Goal: Find specific page/section: Find specific page/section

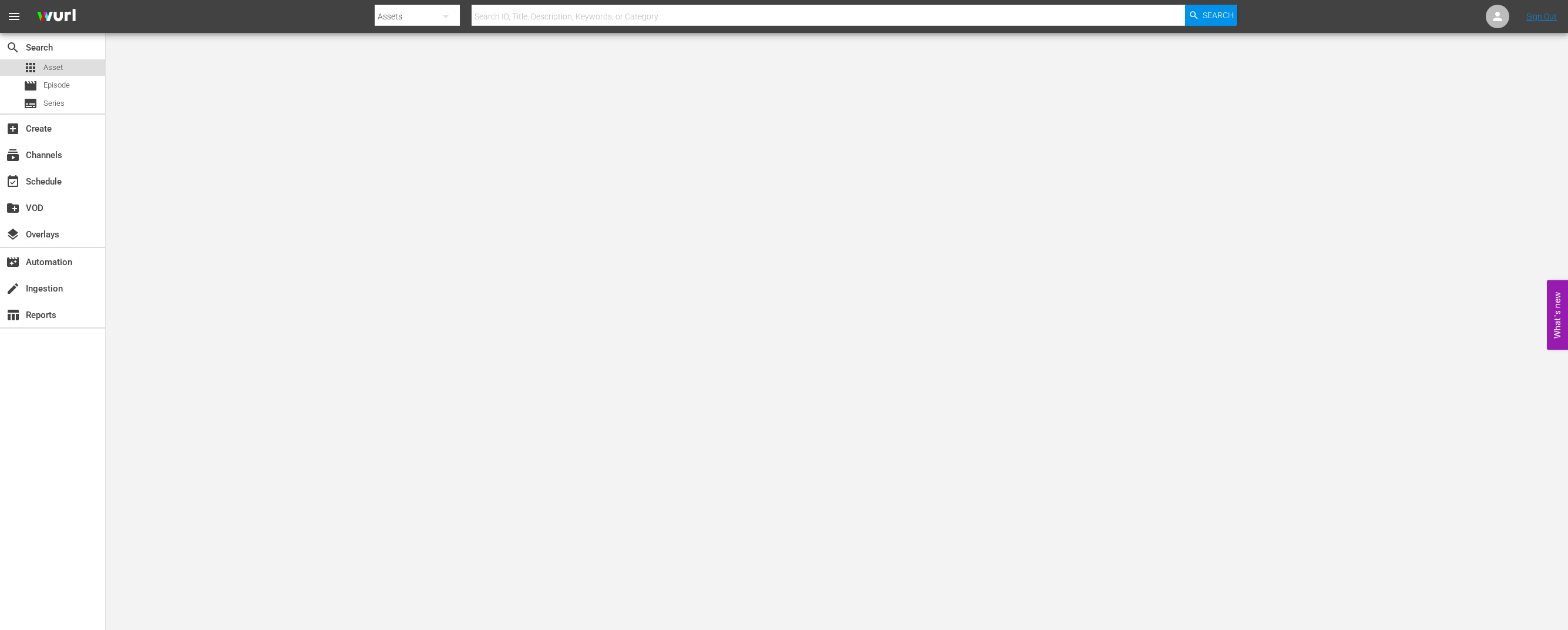
click at [45, 67] on span "Asset" at bounding box center [53, 67] width 20 height 12
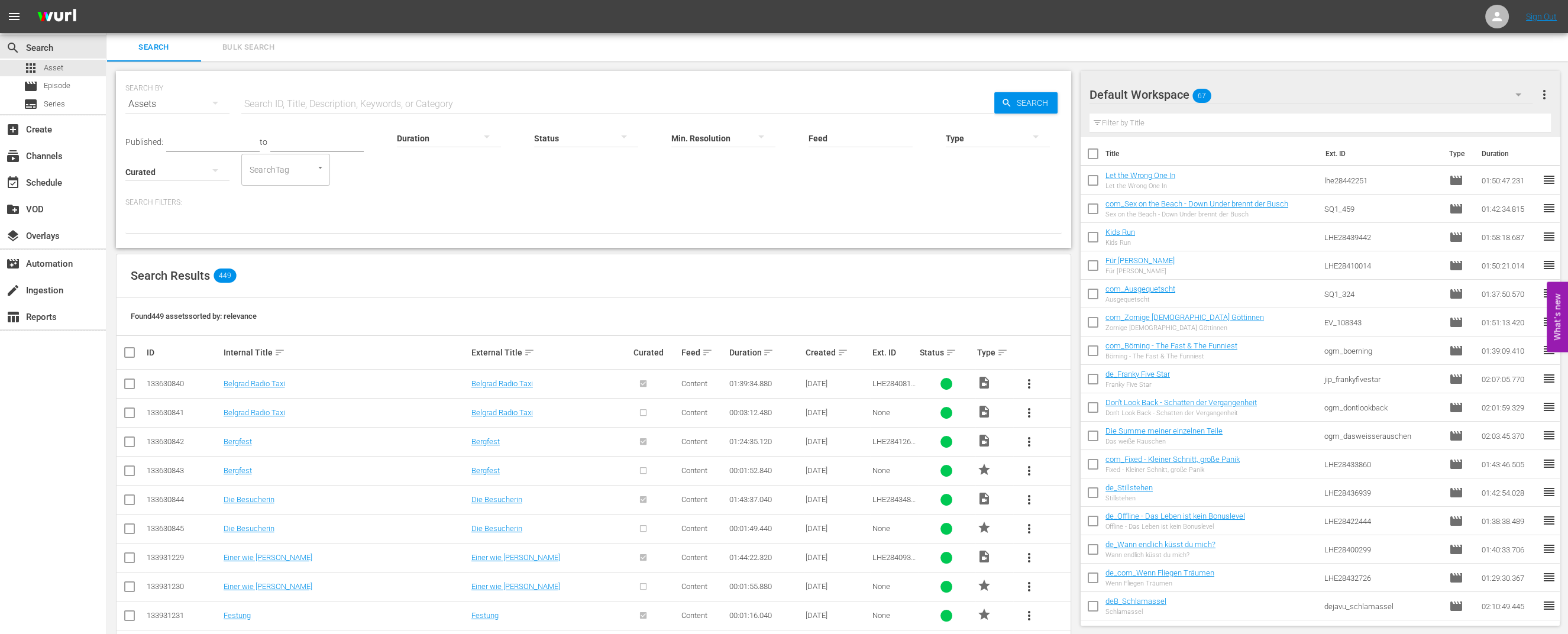
click at [293, 103] on input "text" at bounding box center [618, 104] width 753 height 28
type input "ads"
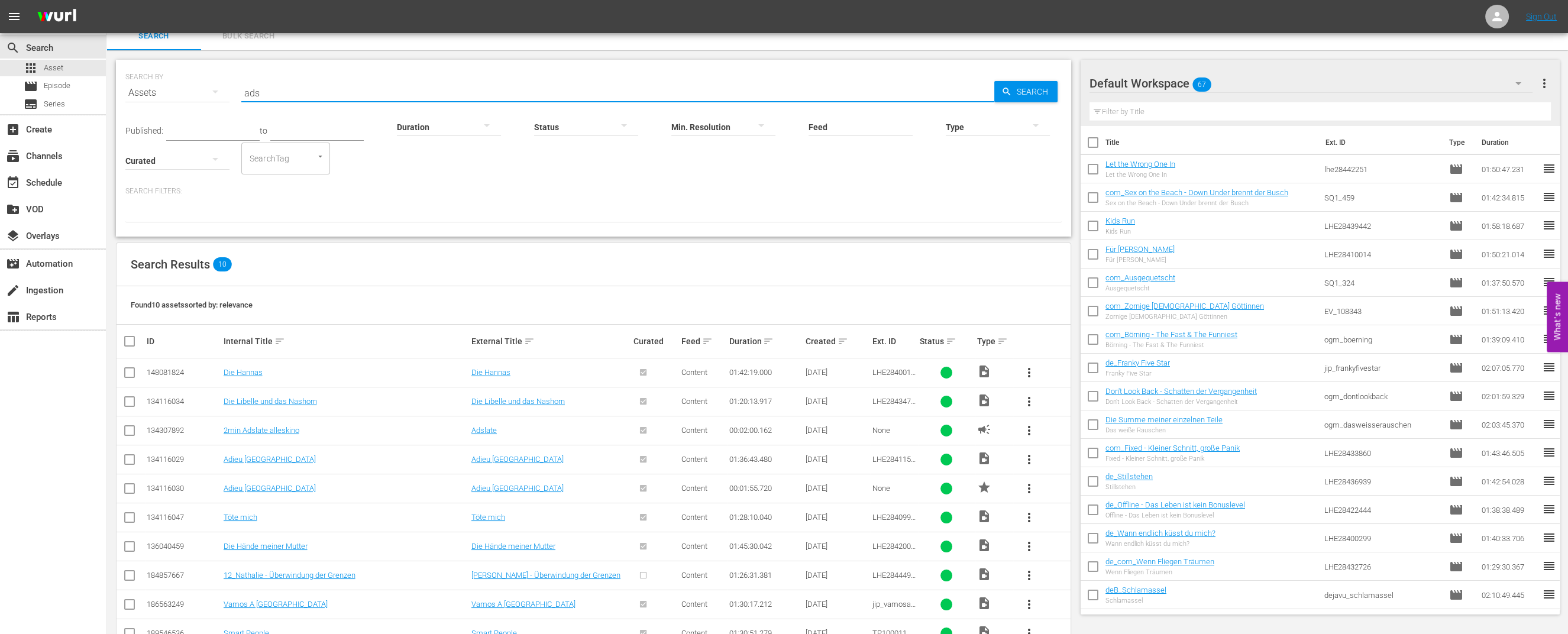
scroll to position [43, 0]
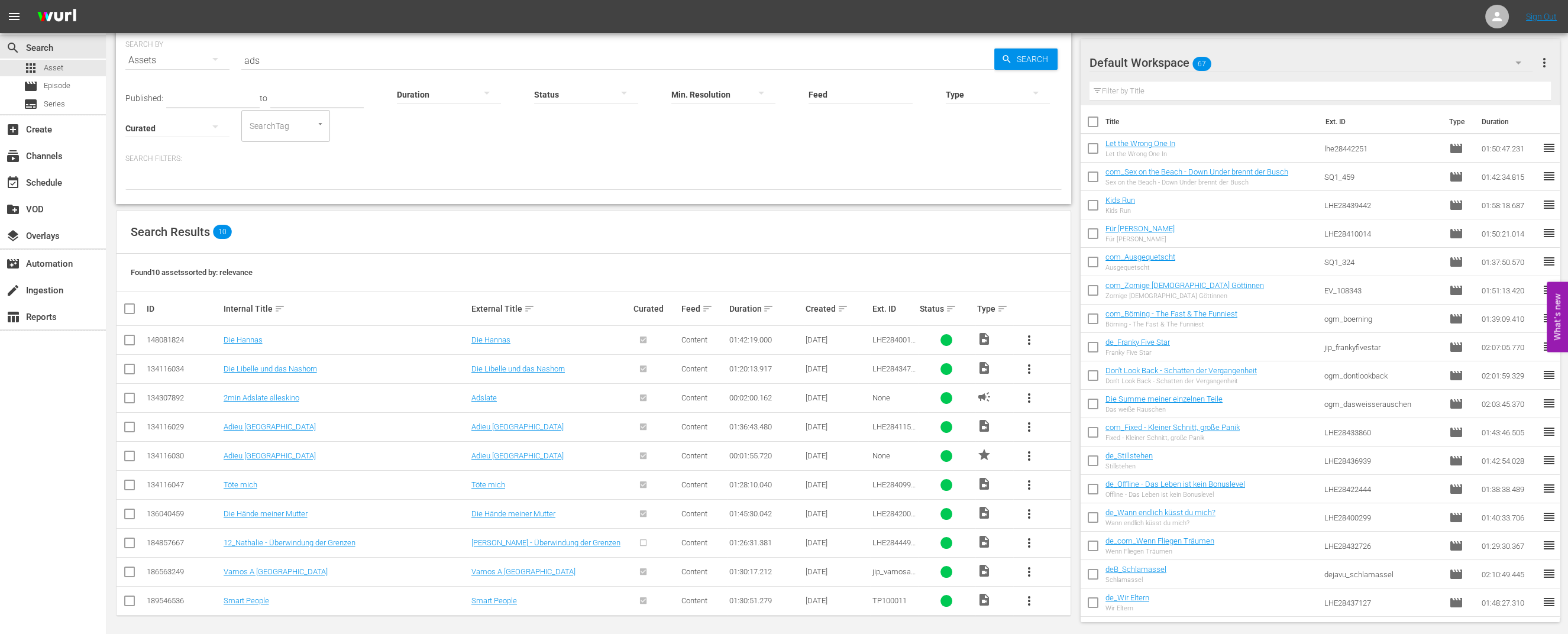
click at [267, 389] on td "2min Adslate alleskino" at bounding box center [346, 397] width 248 height 29
click at [1035, 396] on span "more_vert" at bounding box center [1029, 398] width 14 height 14
click at [277, 389] on td "2min Adslate alleskino" at bounding box center [346, 397] width 248 height 29
click at [280, 394] on link "2min Adslate alleskino" at bounding box center [261, 397] width 76 height 9
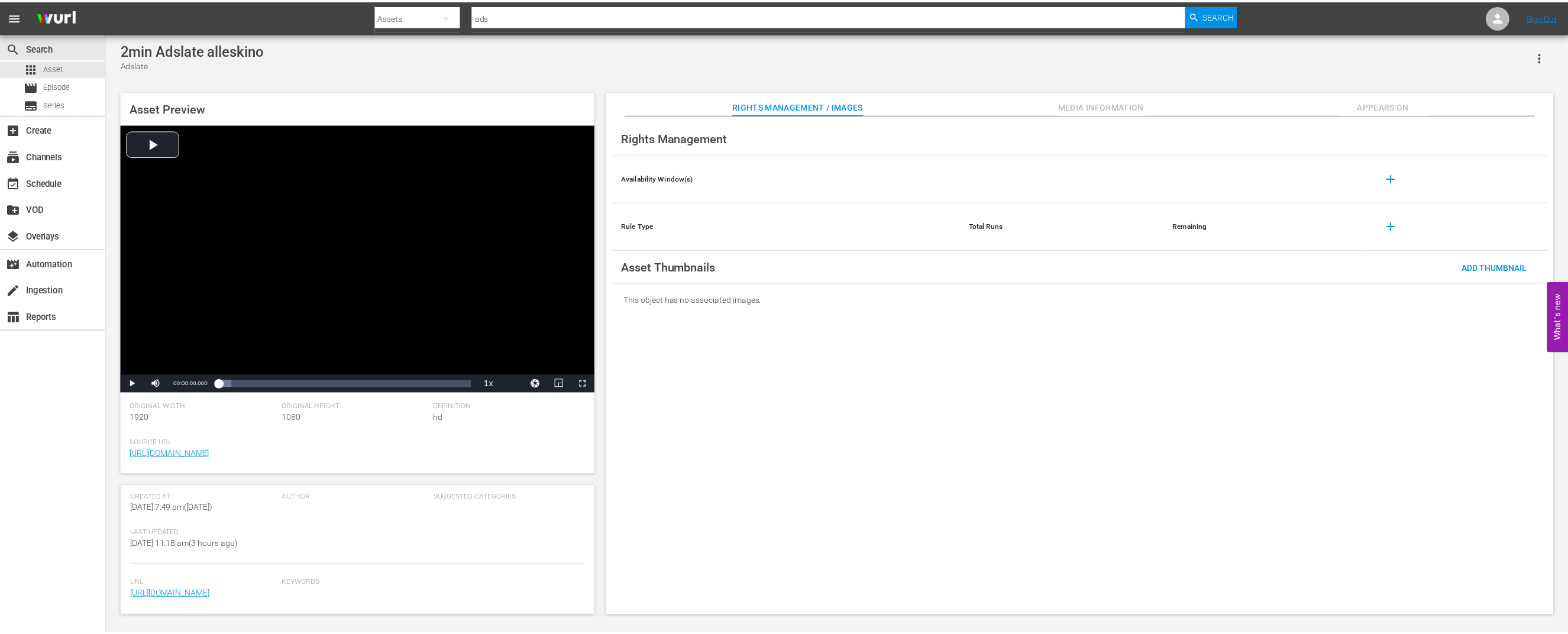
scroll to position [267, 0]
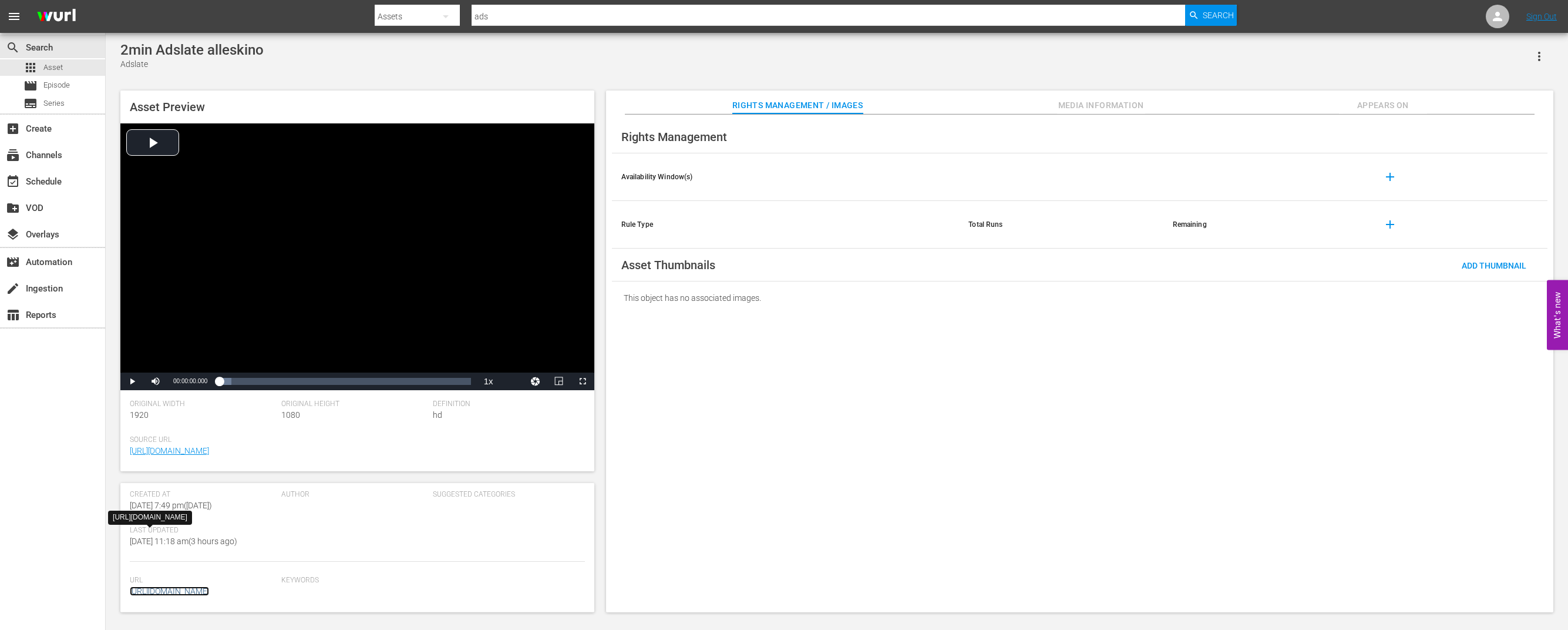
click at [209, 586] on link "[URL][DOMAIN_NAME]" at bounding box center [169, 591] width 79 height 9
click at [132, 381] on span "Video Player" at bounding box center [132, 381] width 0 height 0
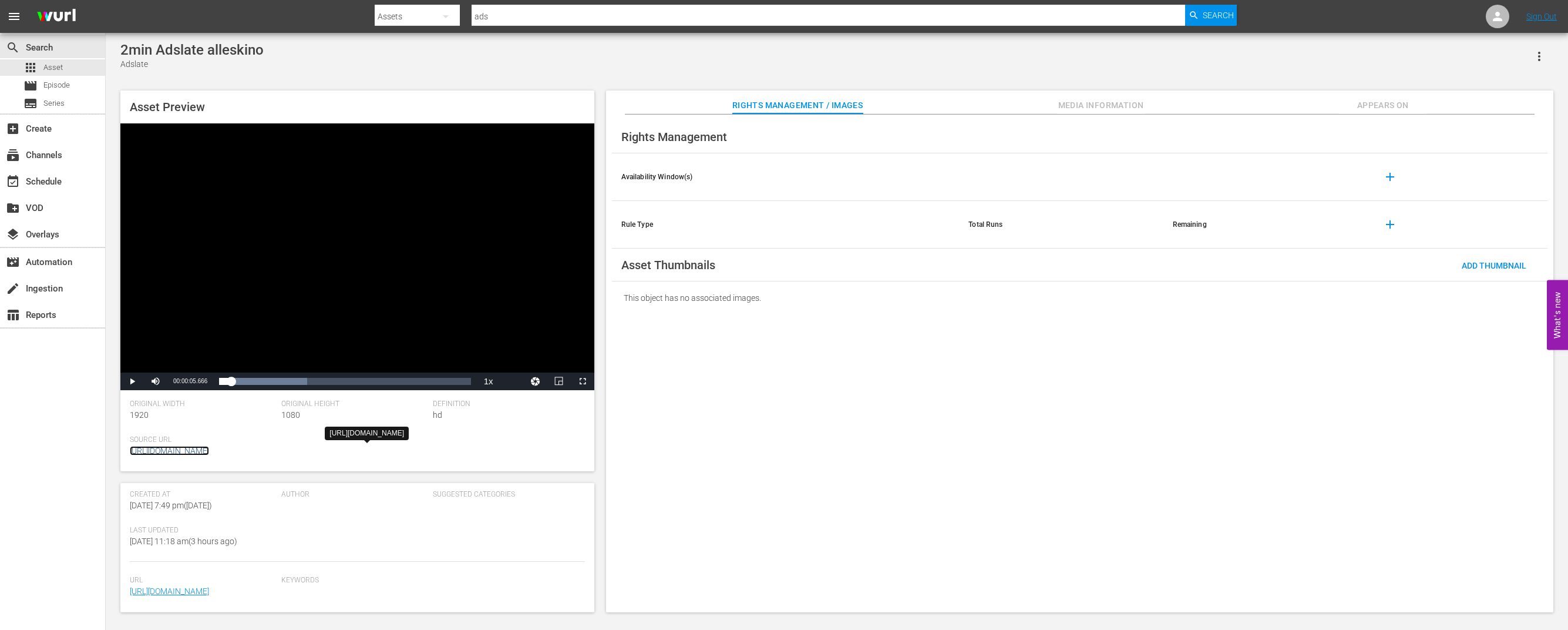
click at [169, 453] on link "[URL][DOMAIN_NAME]" at bounding box center [169, 450] width 79 height 9
click at [5, 464] on div "search Search apps Asset movie Episode subtitles Series add_box Create subscrip…" at bounding box center [53, 348] width 106 height 630
click at [50, 67] on span "Asset" at bounding box center [53, 67] width 20 height 12
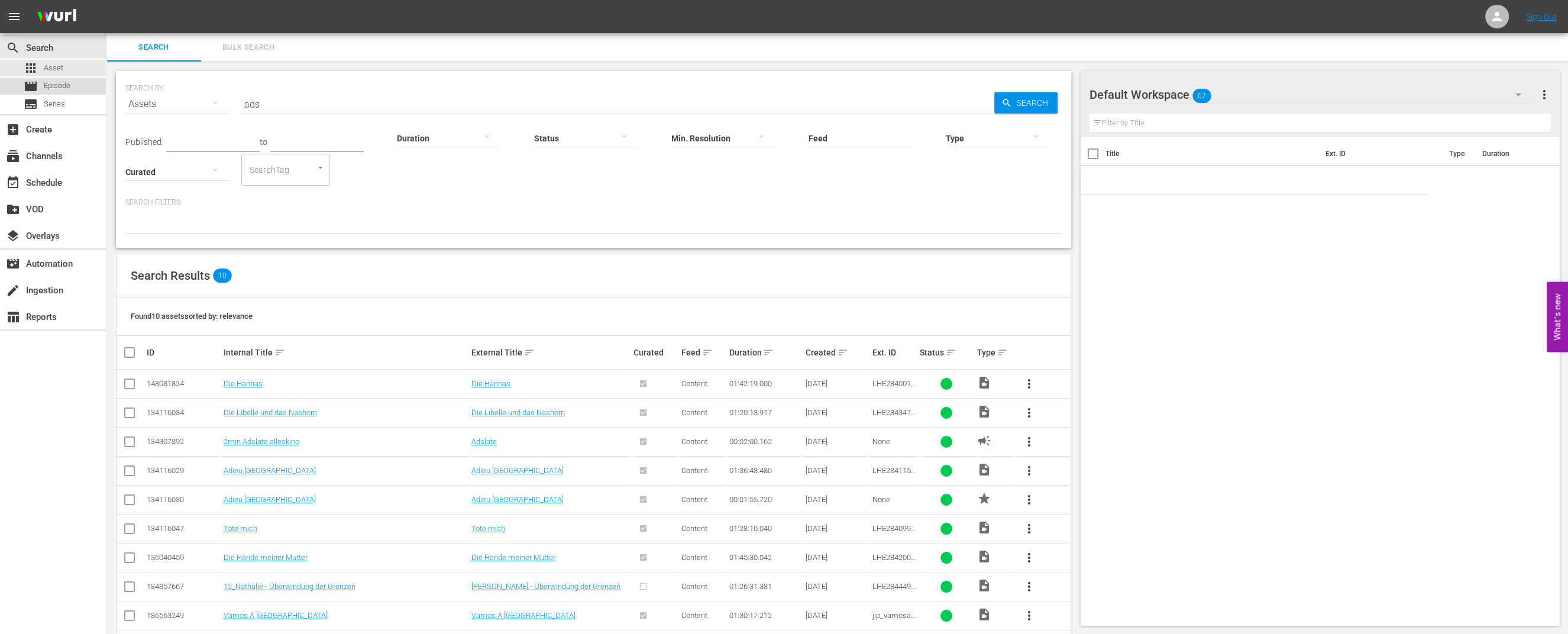
click at [61, 82] on span "Episode" at bounding box center [57, 85] width 27 height 12
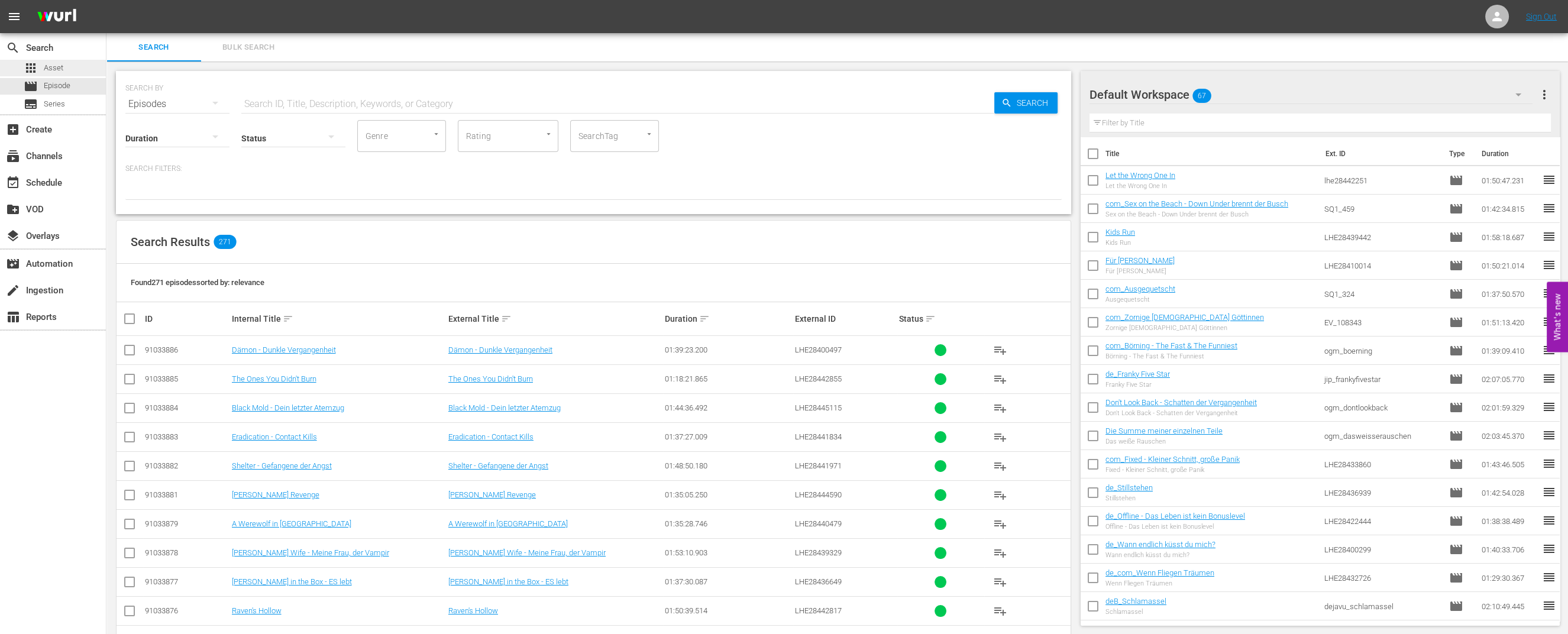
click at [87, 73] on div "apps Asset" at bounding box center [53, 68] width 106 height 17
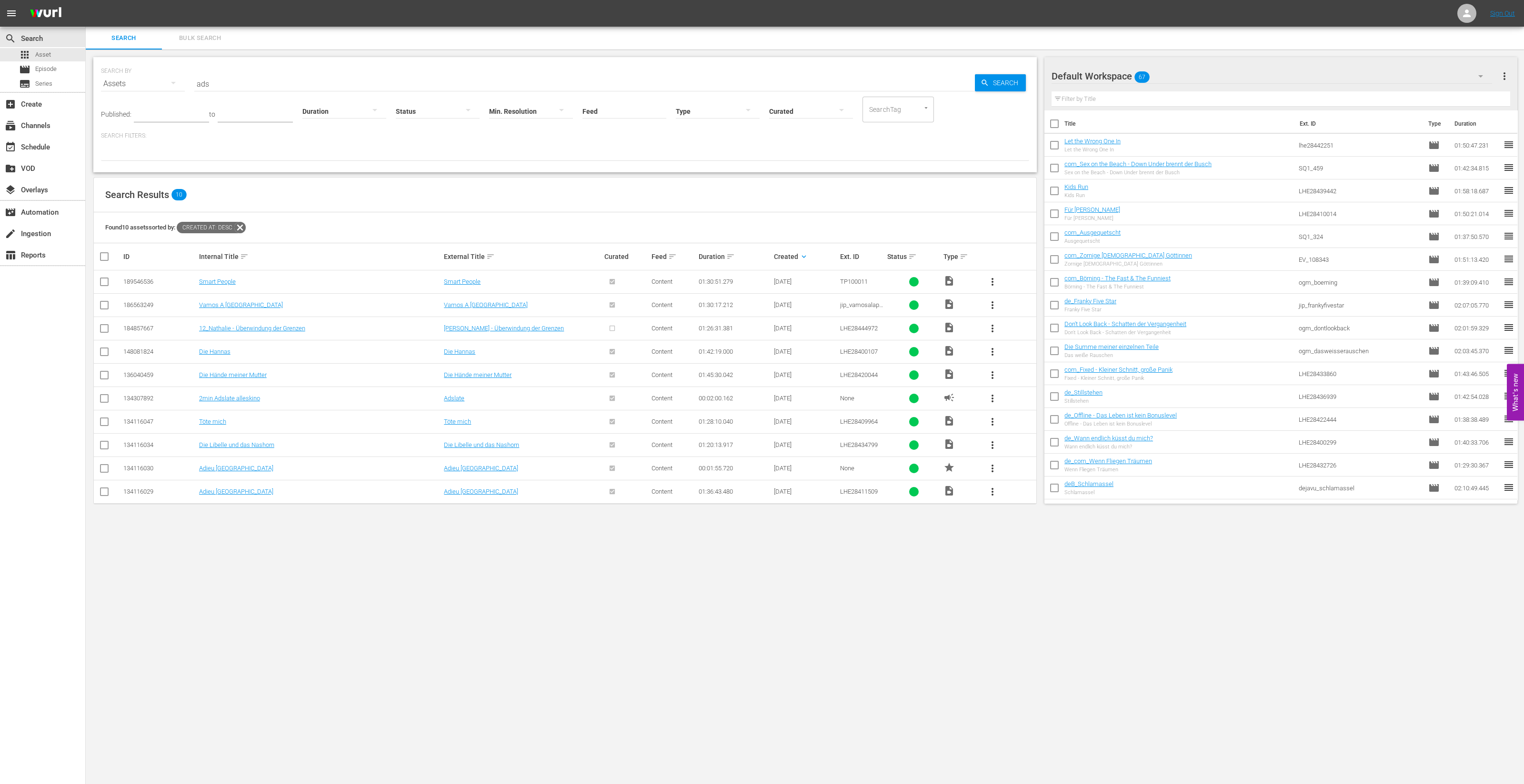
click at [796, 255] on div "Created keyboard_arrow_down" at bounding box center [806, 257] width 64 height 11
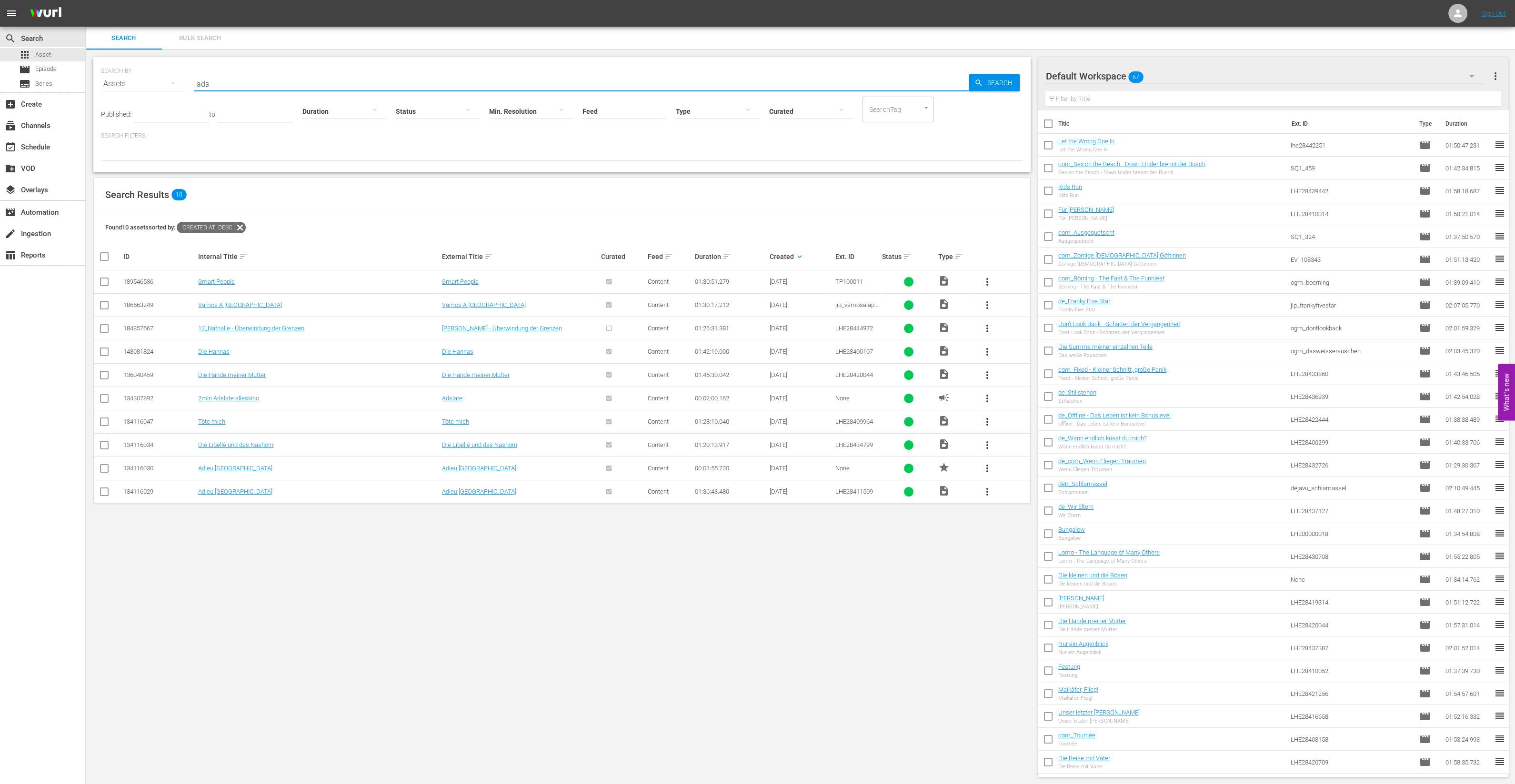
click at [264, 81] on input "ads" at bounding box center [582, 84] width 775 height 23
type input "a"
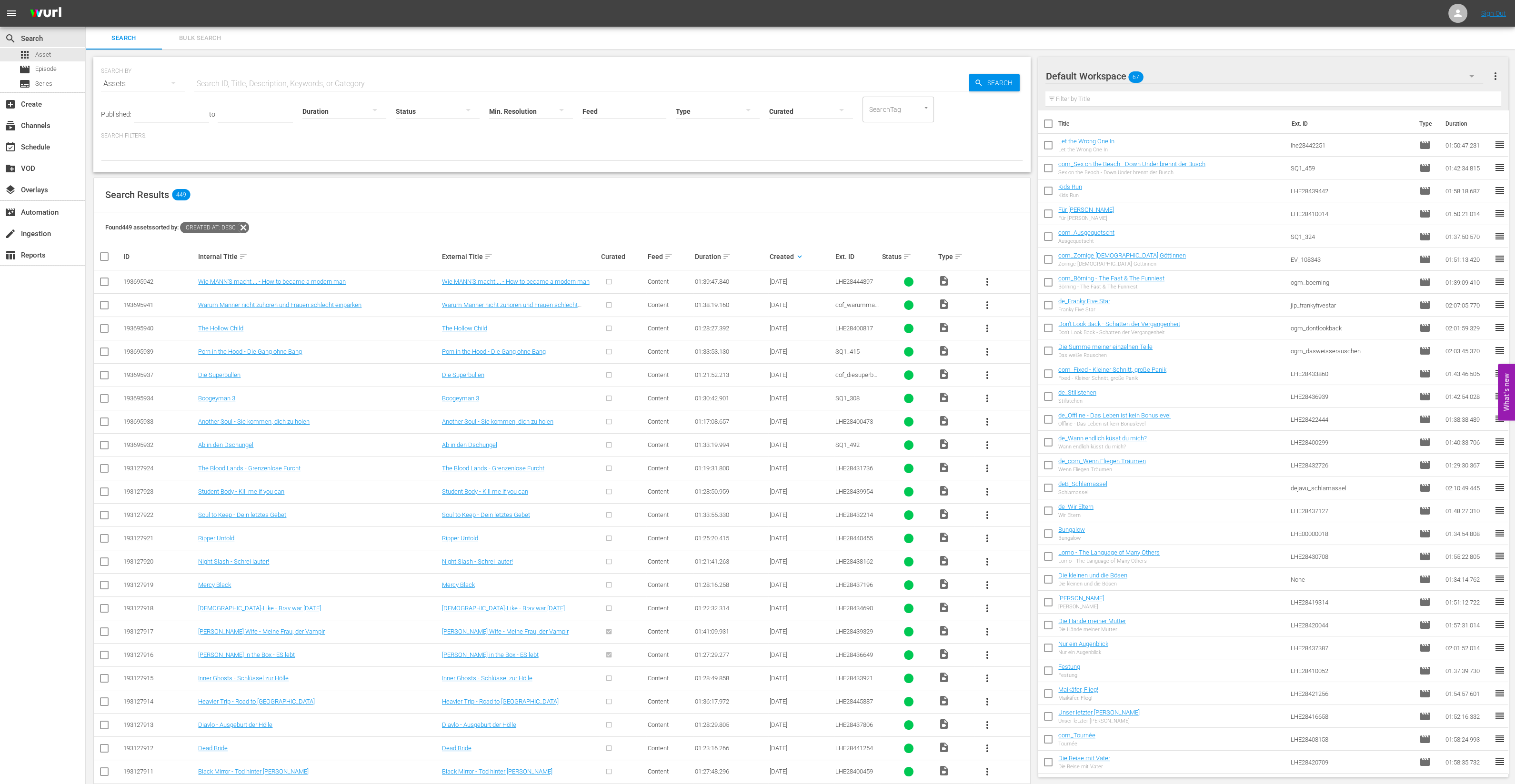
click at [995, 278] on button "more_vert" at bounding box center [987, 282] width 23 height 23
click at [1041, 363] on div "Episode" at bounding box center [1039, 354] width 65 height 23
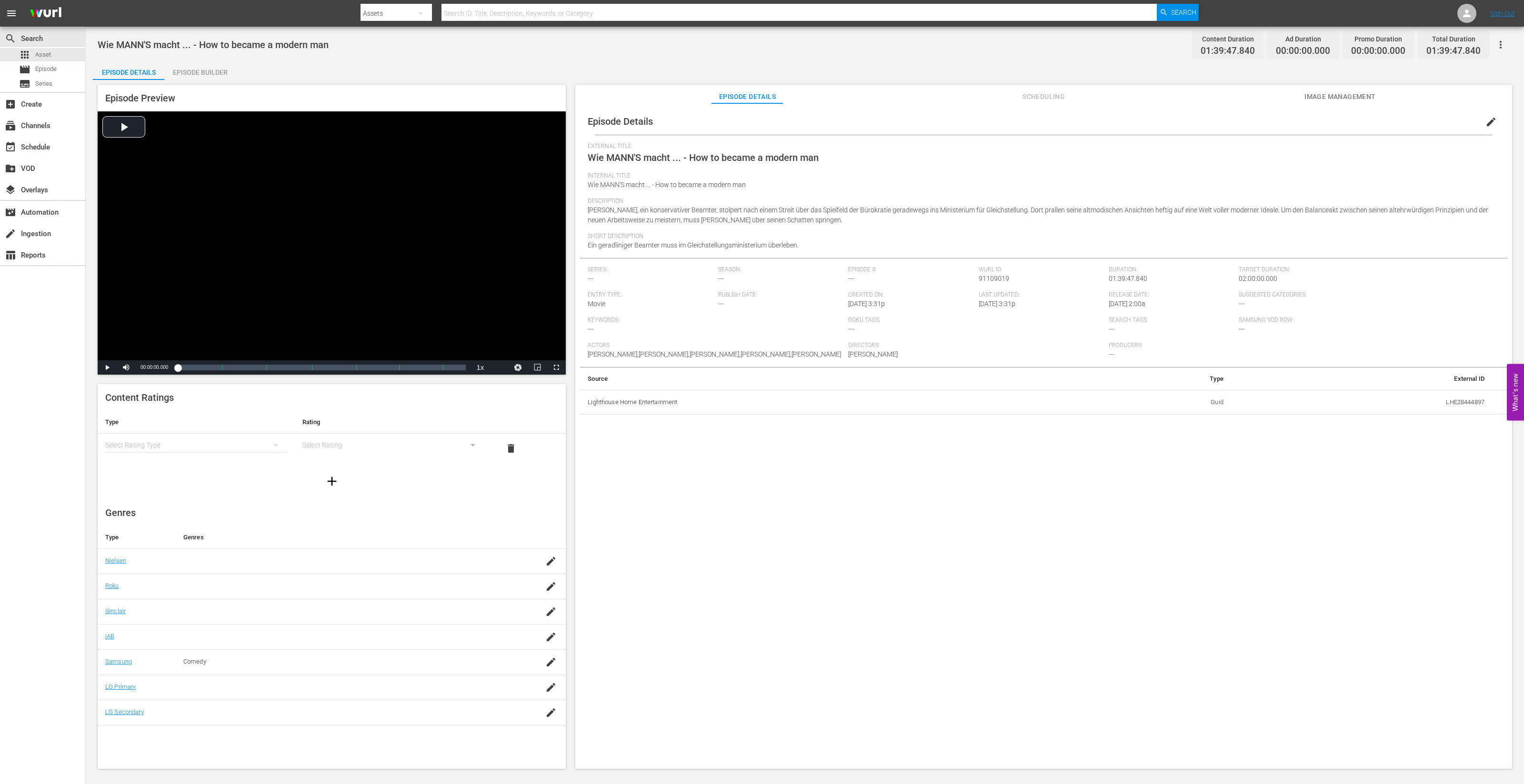
click at [195, 73] on div "Episode Builder" at bounding box center [200, 72] width 71 height 23
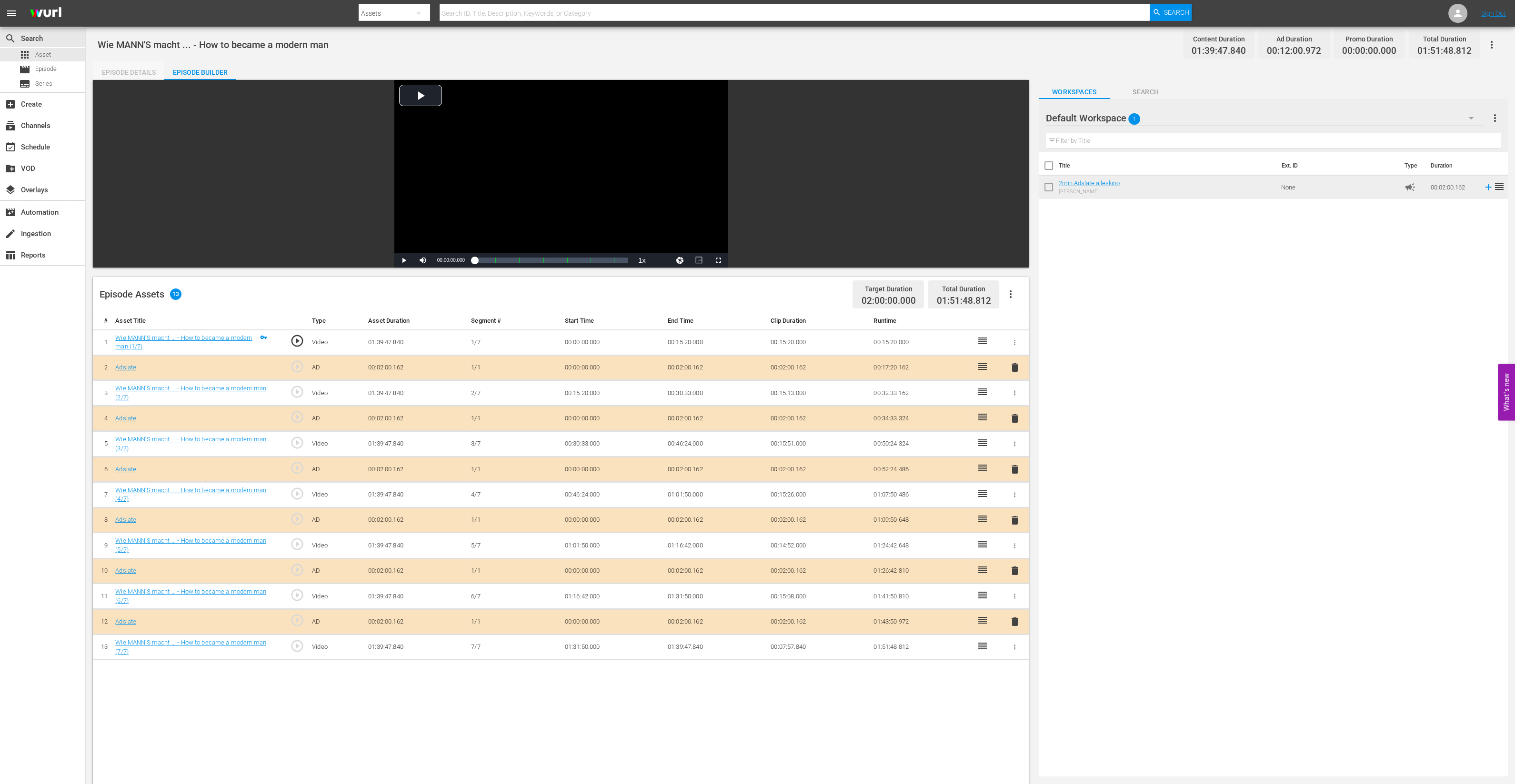
drag, startPoint x: 141, startPoint y: 69, endPoint x: 410, endPoint y: 104, distance: 271.3
click at [140, 69] on div "Episode Details" at bounding box center [128, 72] width 71 height 23
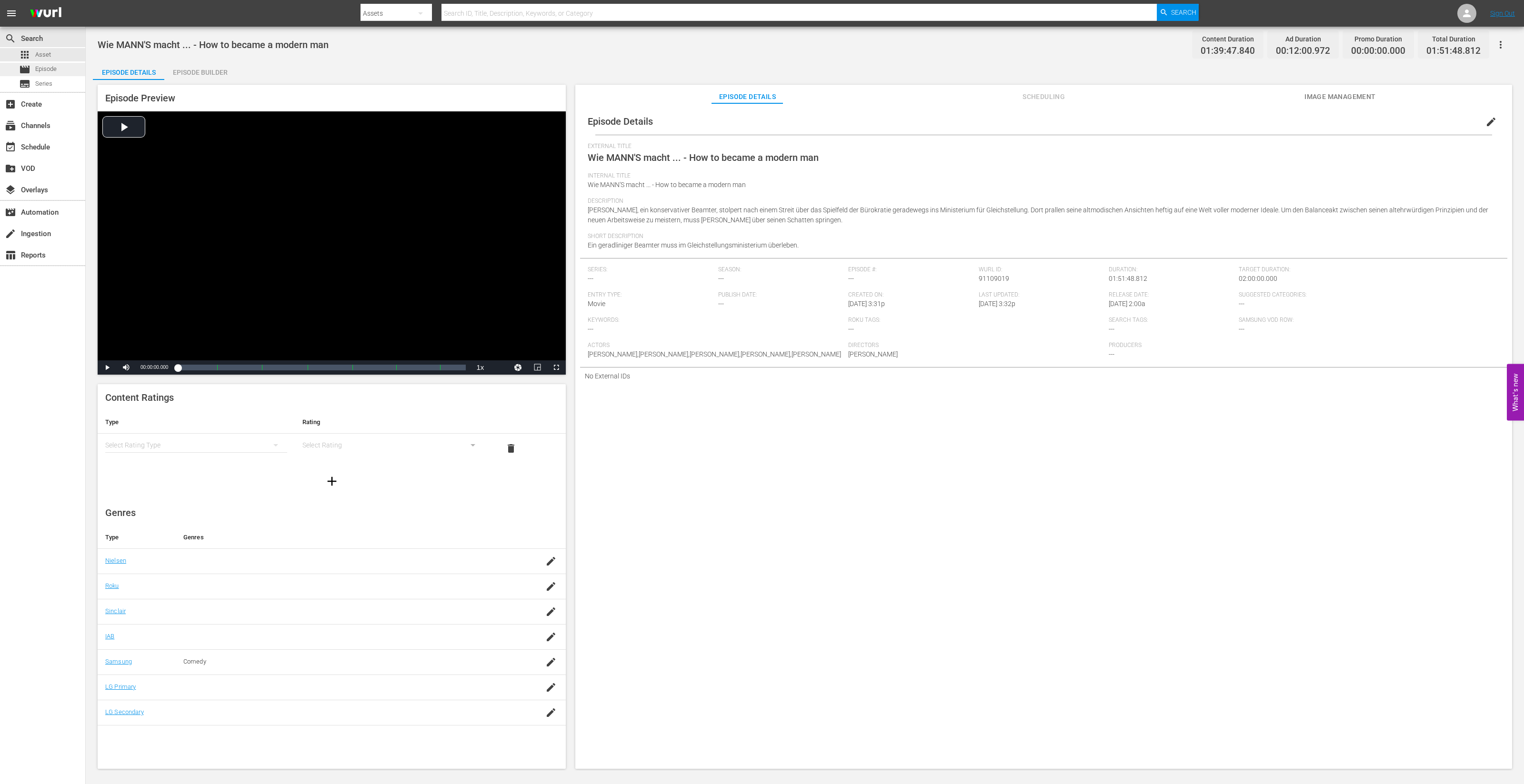
click at [54, 69] on span "Episode" at bounding box center [46, 69] width 22 height 10
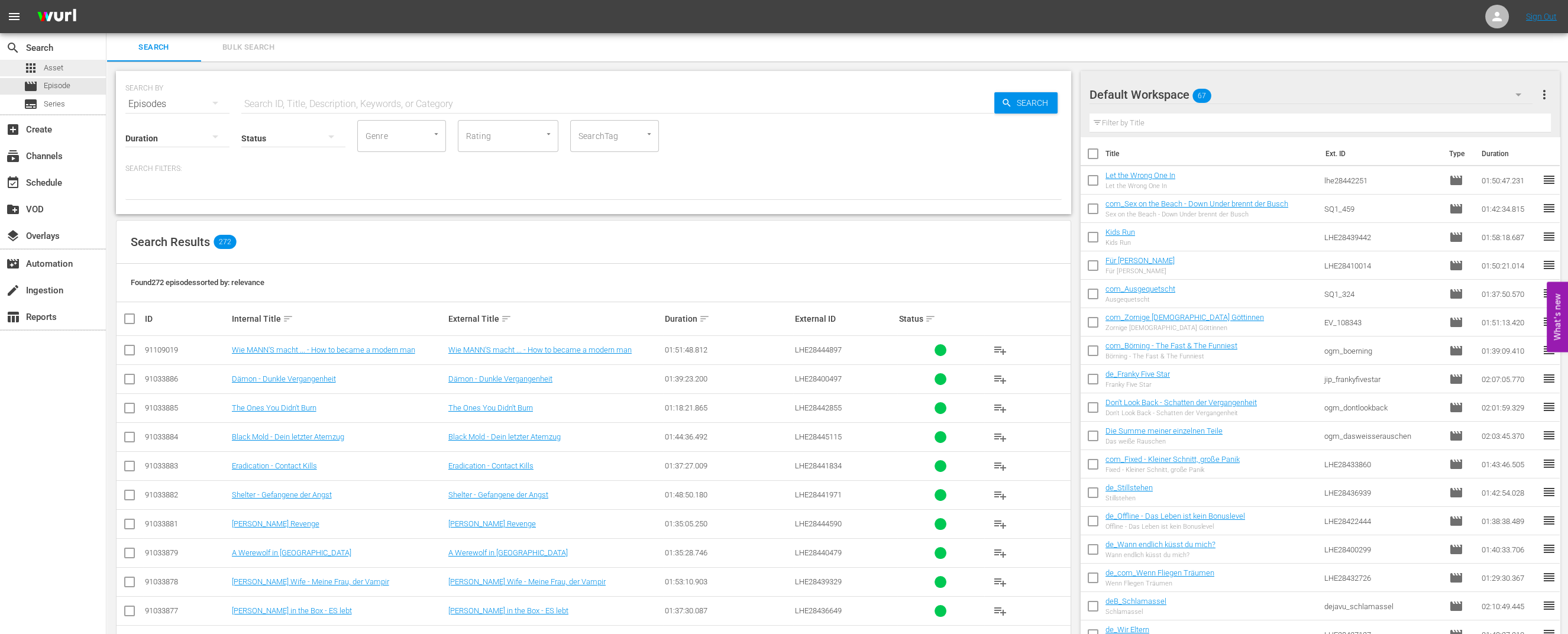
click at [51, 69] on span "Asset" at bounding box center [53, 68] width 20 height 12
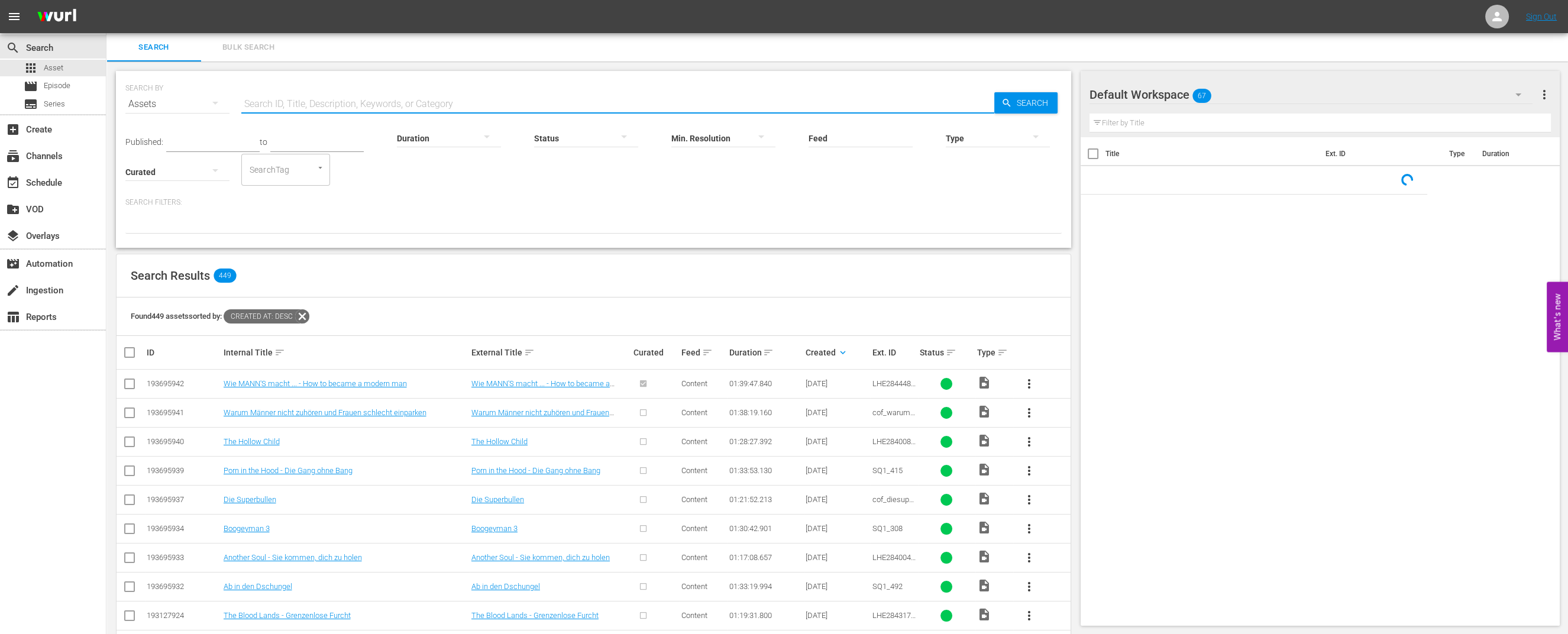
click at [293, 99] on input "text" at bounding box center [618, 104] width 753 height 28
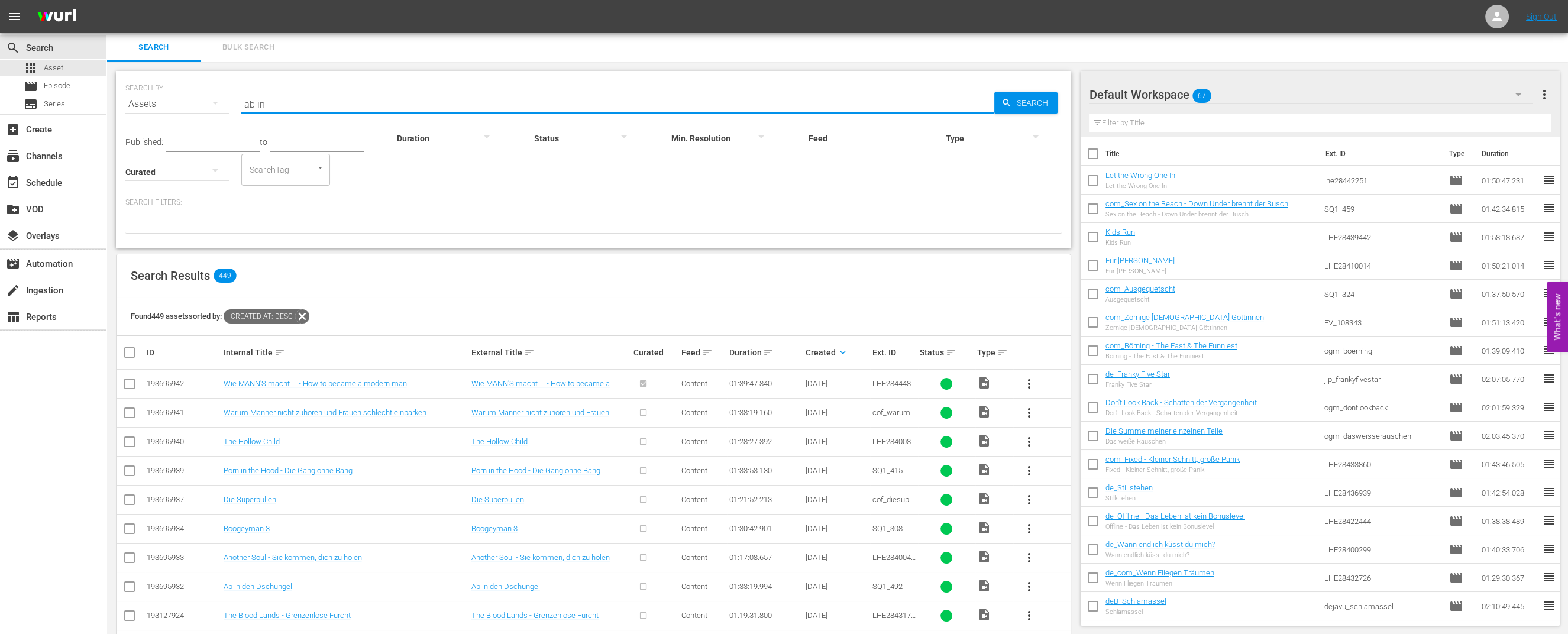
type input "ab in"
click at [1025, 439] on span "more_vert" at bounding box center [1029, 441] width 14 height 14
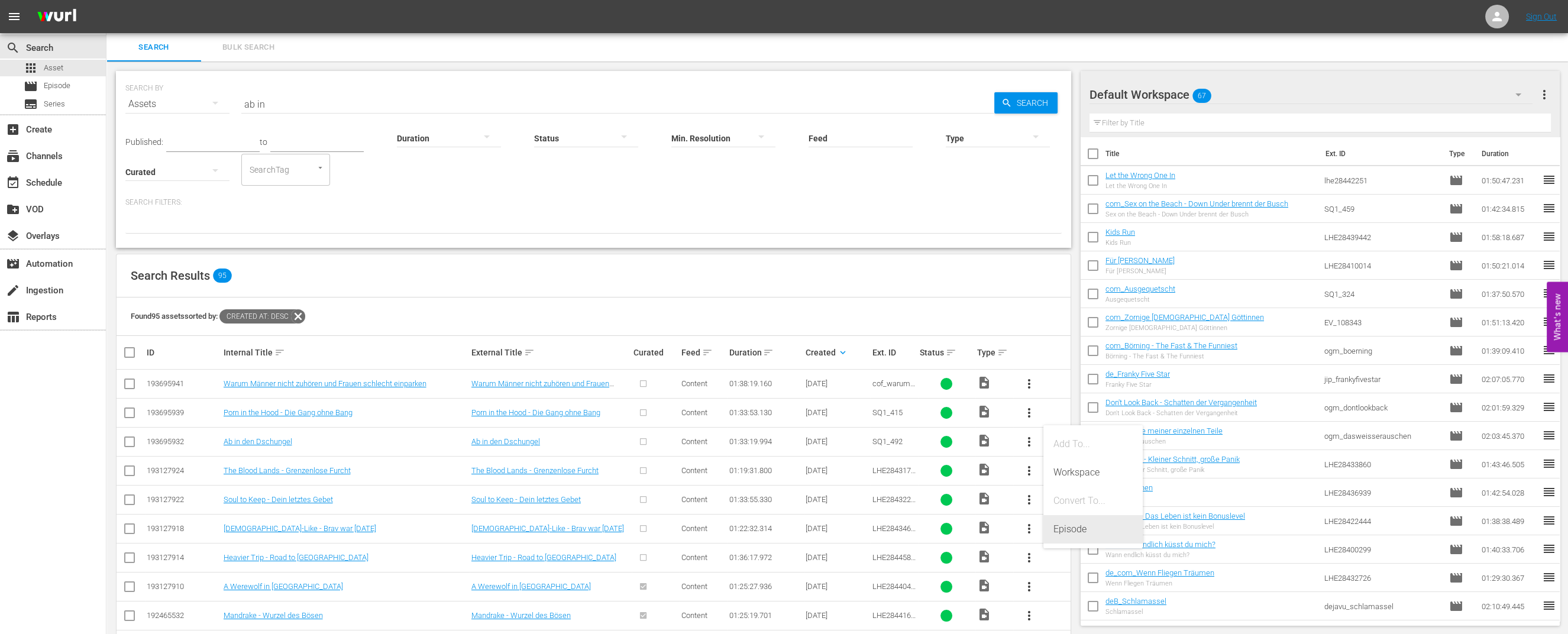
click at [1085, 532] on div "Episode" at bounding box center [1093, 529] width 81 height 28
click at [1074, 535] on div "Episode" at bounding box center [1093, 529] width 81 height 28
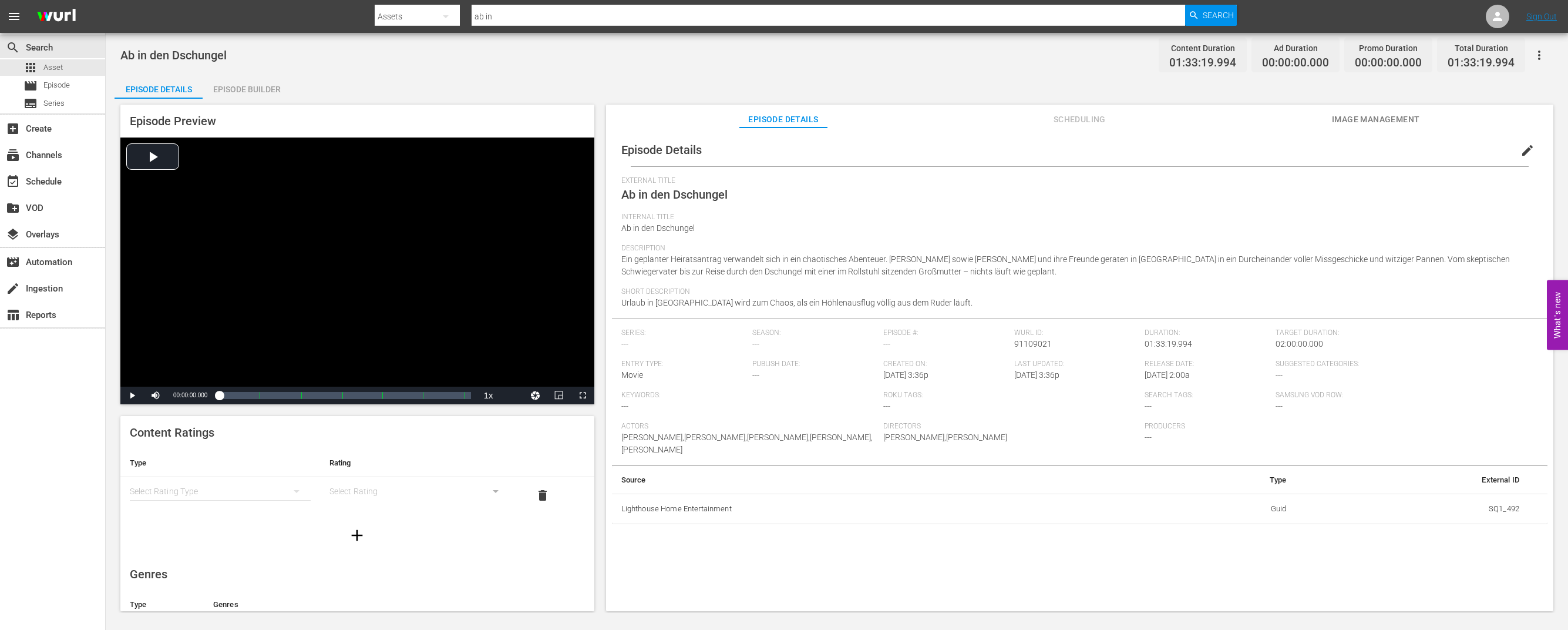
click at [226, 94] on div "Ab in den Dschungel Content Duration 01:33:19.994 Ad Duration 00:00:00.000 Prom…" at bounding box center [837, 322] width 1463 height 580
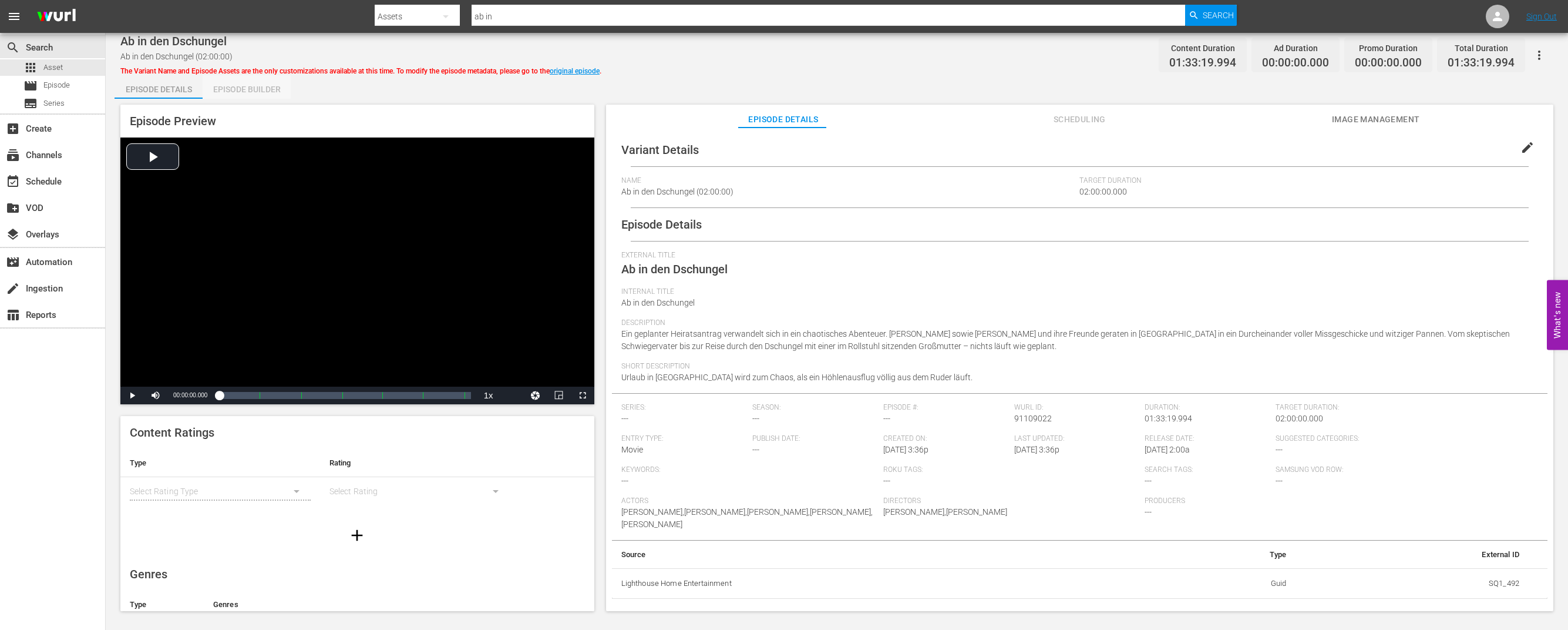
click at [256, 88] on div "Episode Builder" at bounding box center [246, 89] width 88 height 28
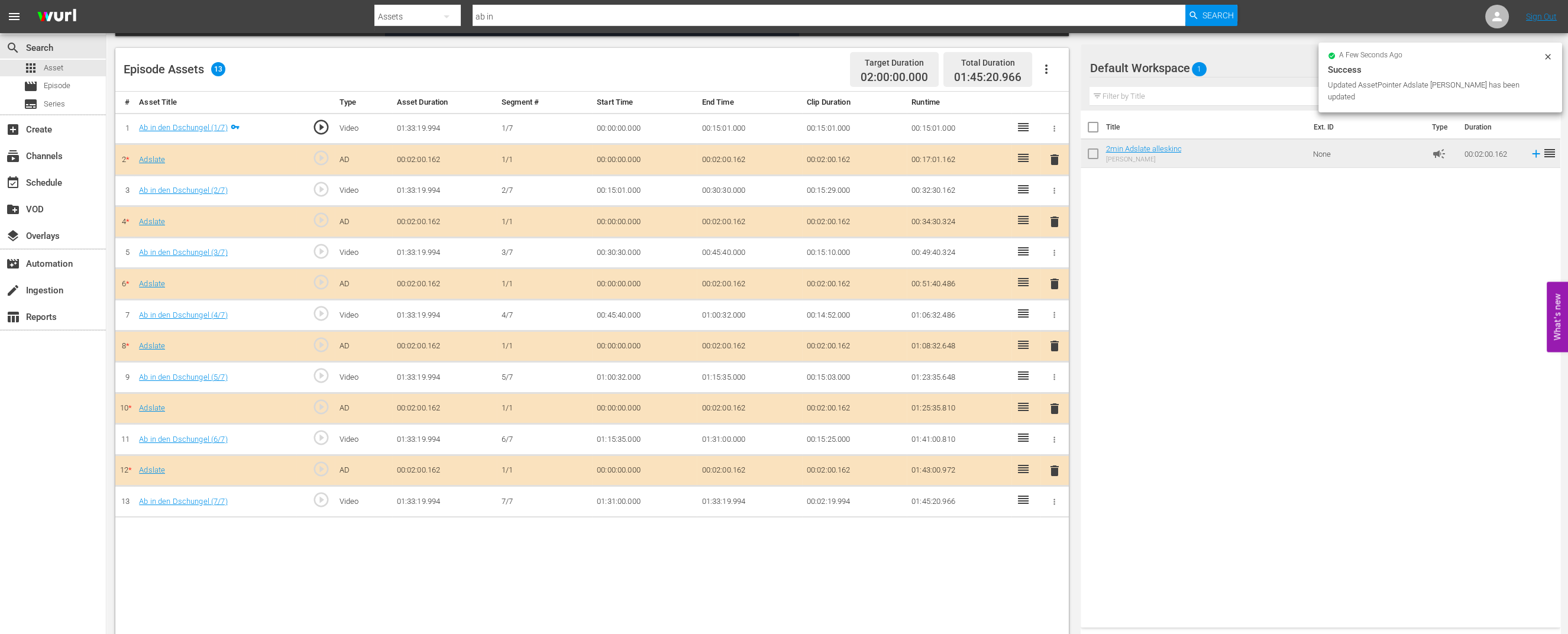
scroll to position [307, 0]
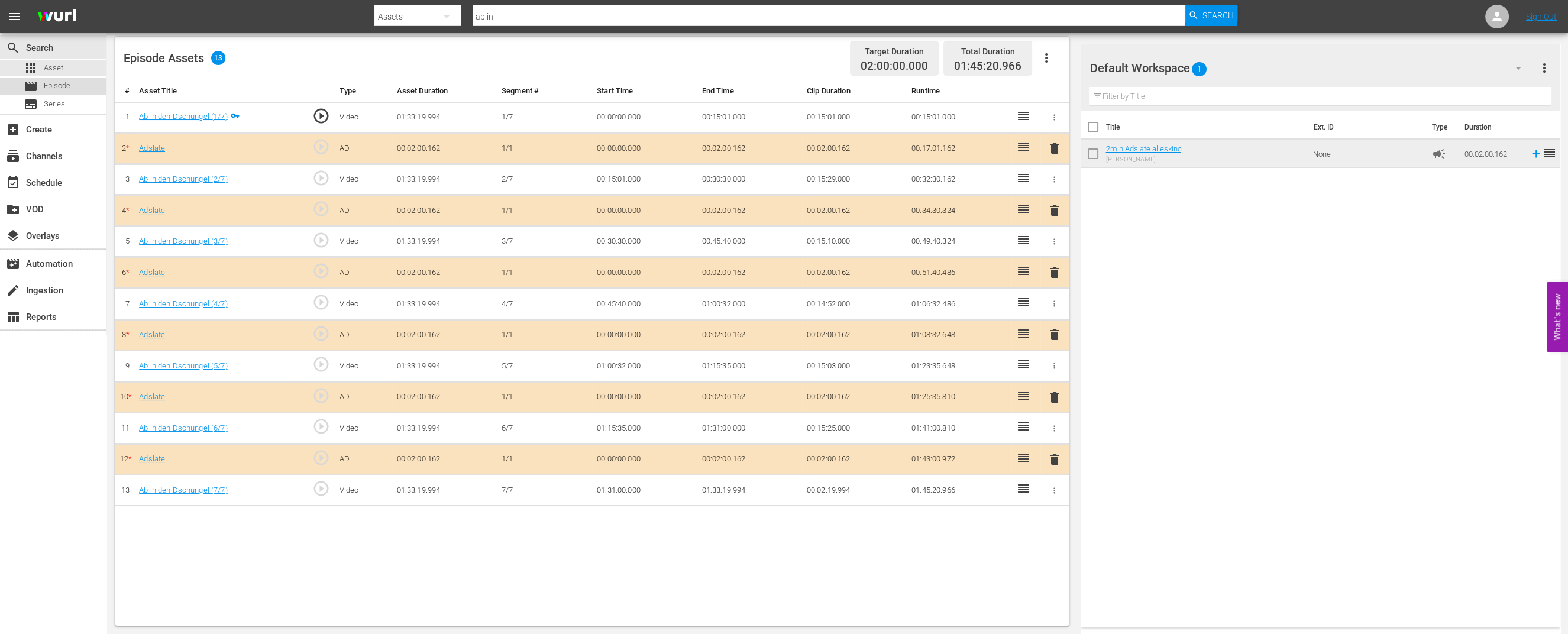
click at [65, 86] on span "Episode" at bounding box center [57, 85] width 27 height 12
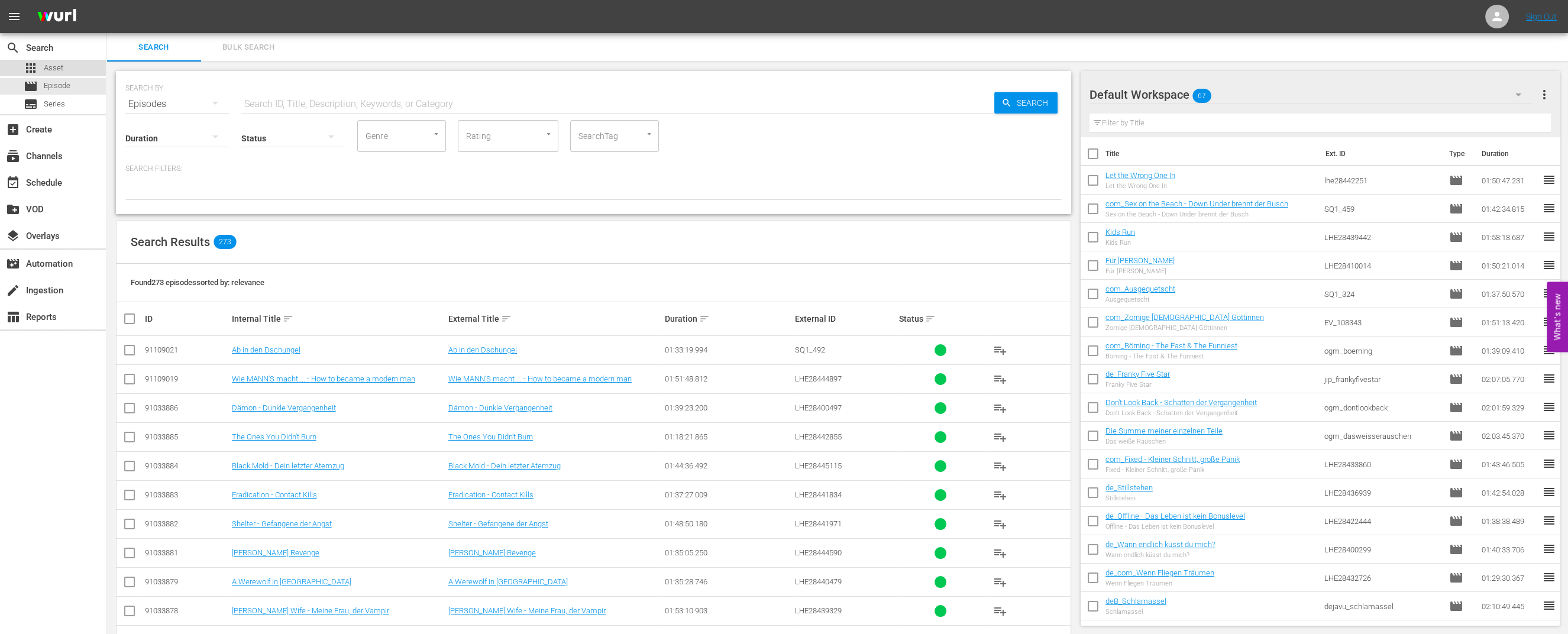
click at [51, 69] on span "Asset" at bounding box center [53, 68] width 20 height 12
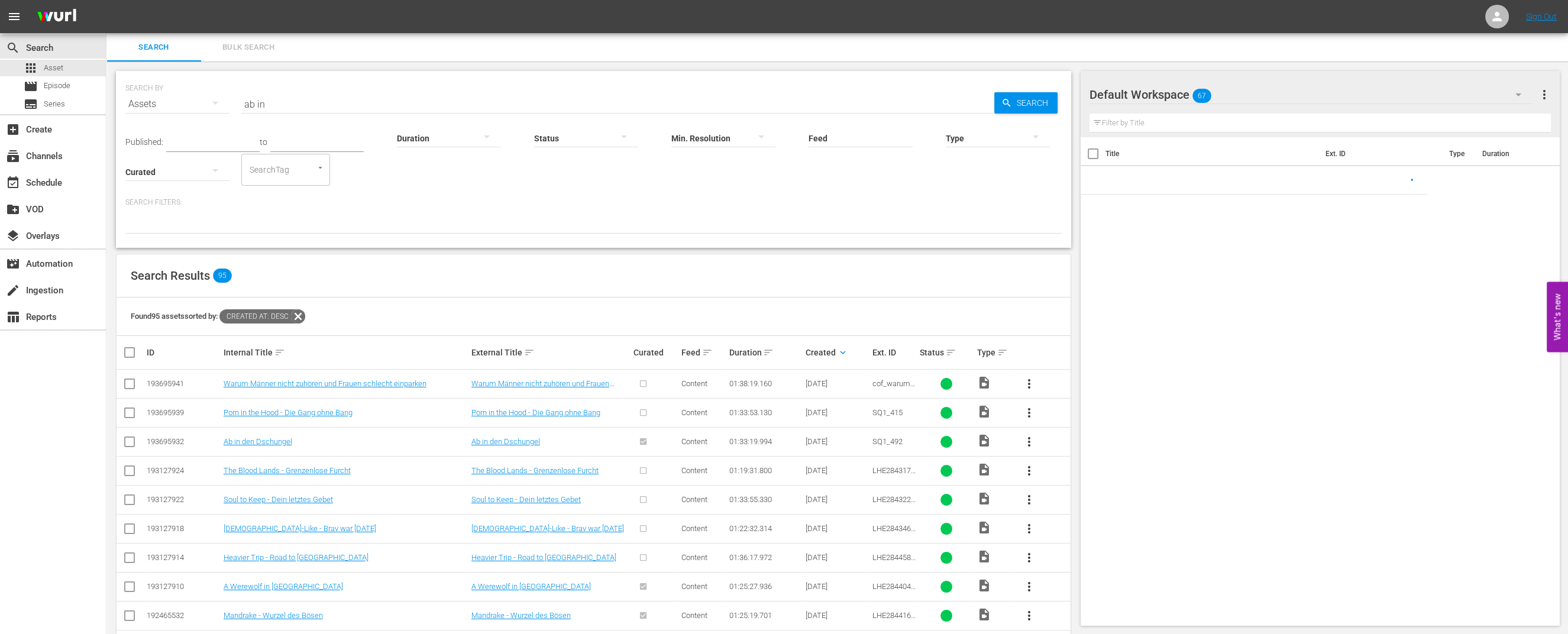
click at [275, 39] on button "Bulk Search" at bounding box center [249, 47] width 95 height 28
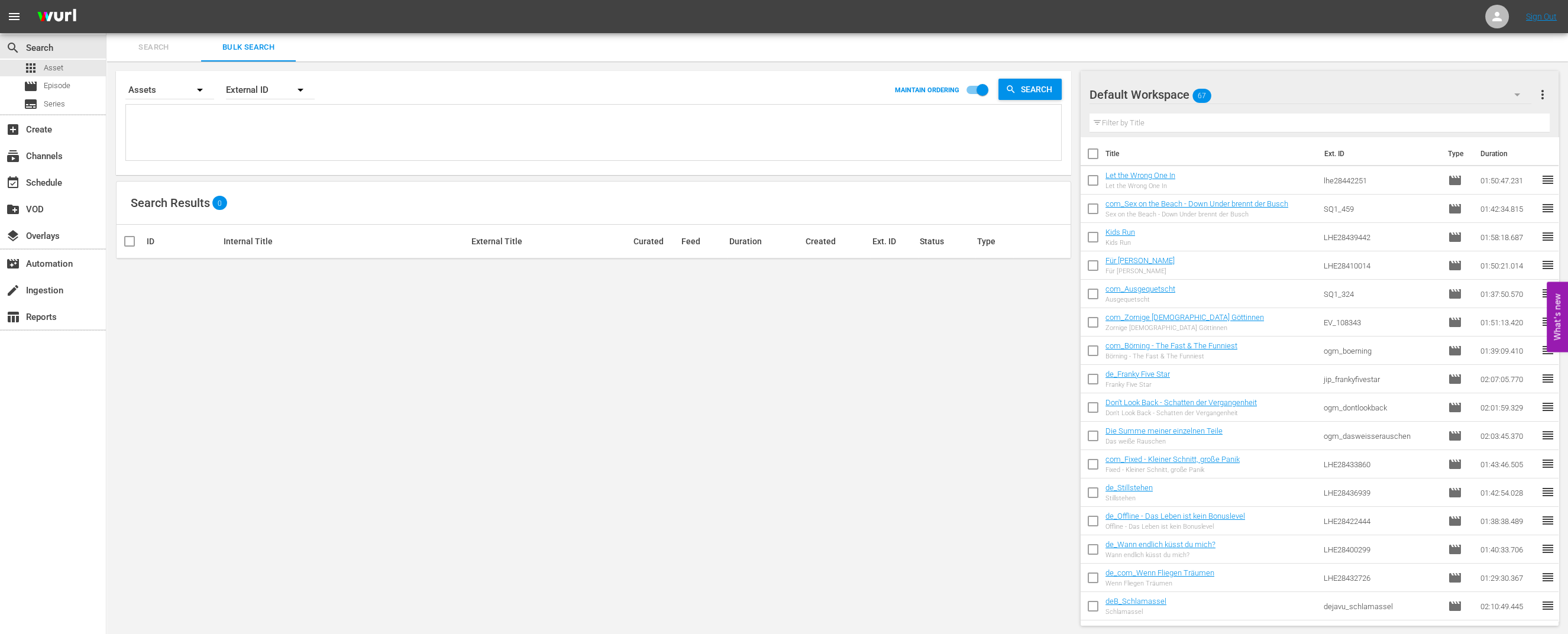
click at [150, 50] on span "Search" at bounding box center [154, 47] width 81 height 13
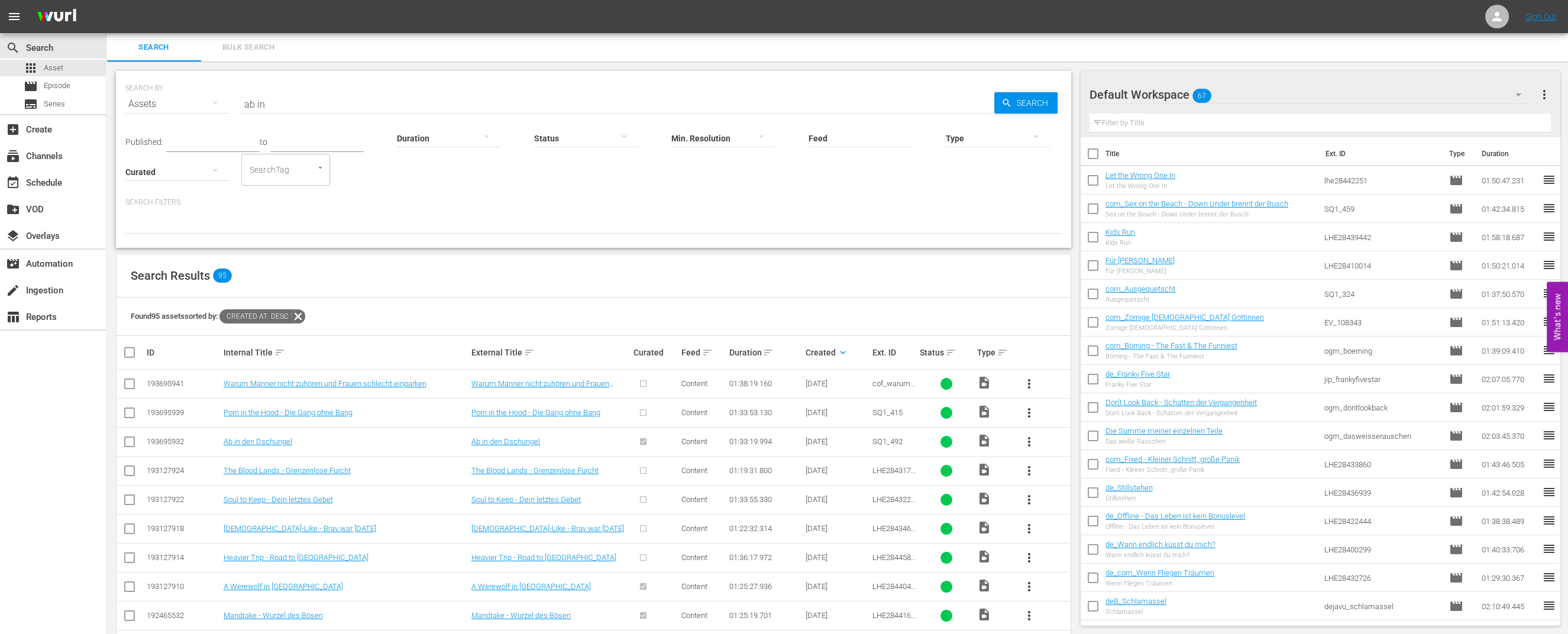
click at [295, 112] on input "ab in" at bounding box center [618, 104] width 753 height 28
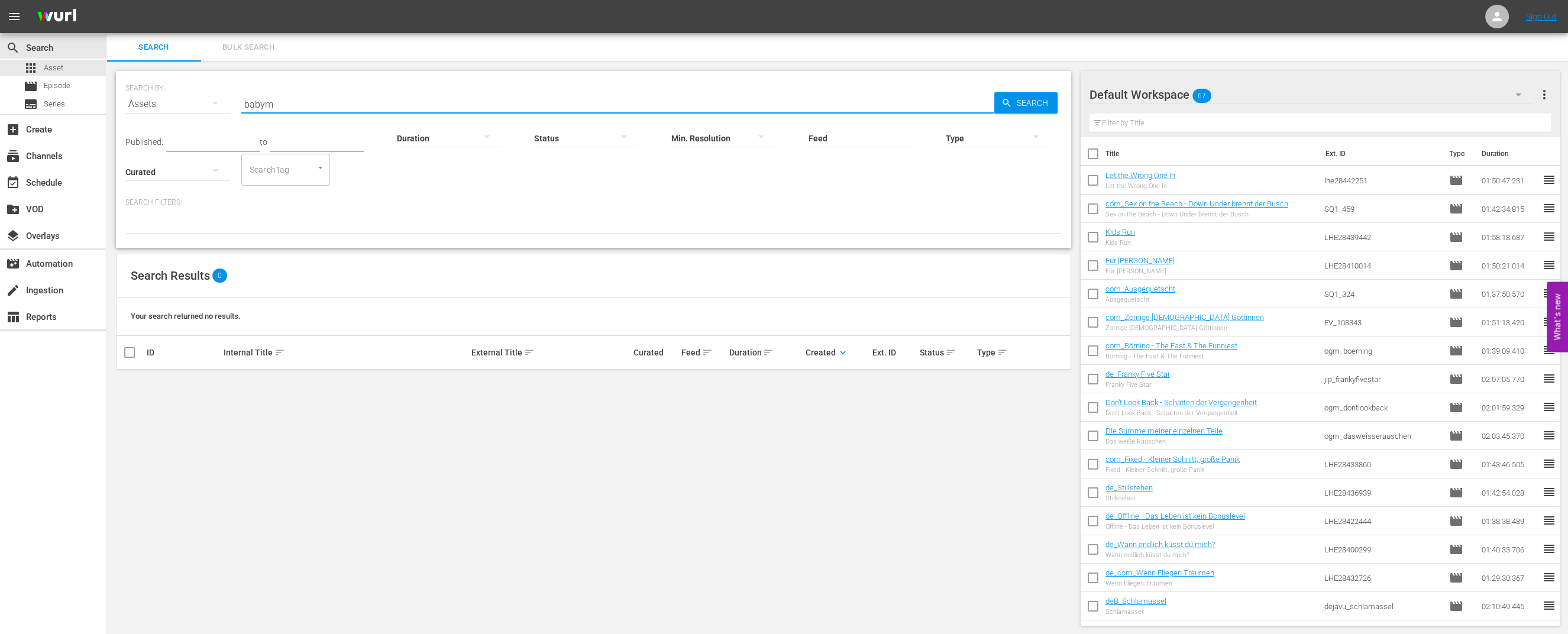
drag, startPoint x: 307, startPoint y: 101, endPoint x: 222, endPoint y: 106, distance: 85.1
click at [223, 106] on div "SEARCH BY Search By Assets Search ID, Title, Description, Keywords, or Category…" at bounding box center [593, 97] width 936 height 43
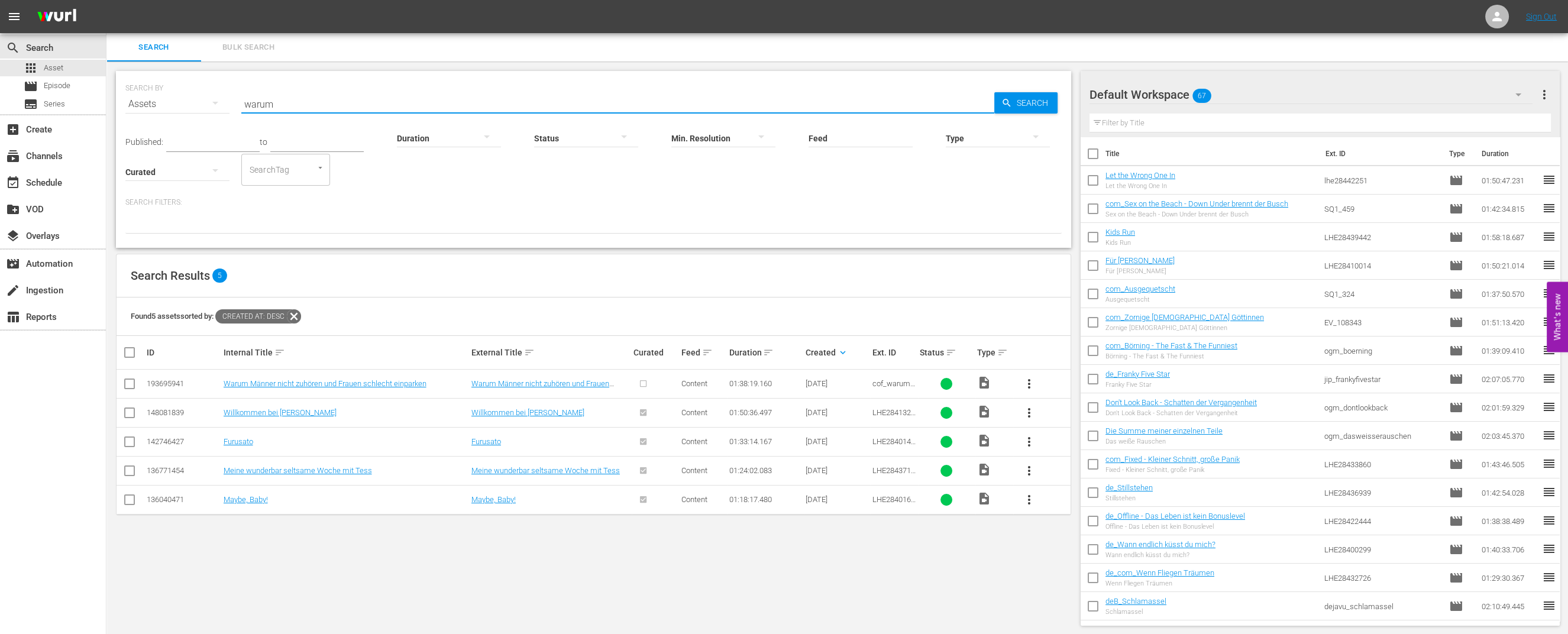
type input "warum"
click at [1028, 383] on span "more_vert" at bounding box center [1029, 384] width 14 height 14
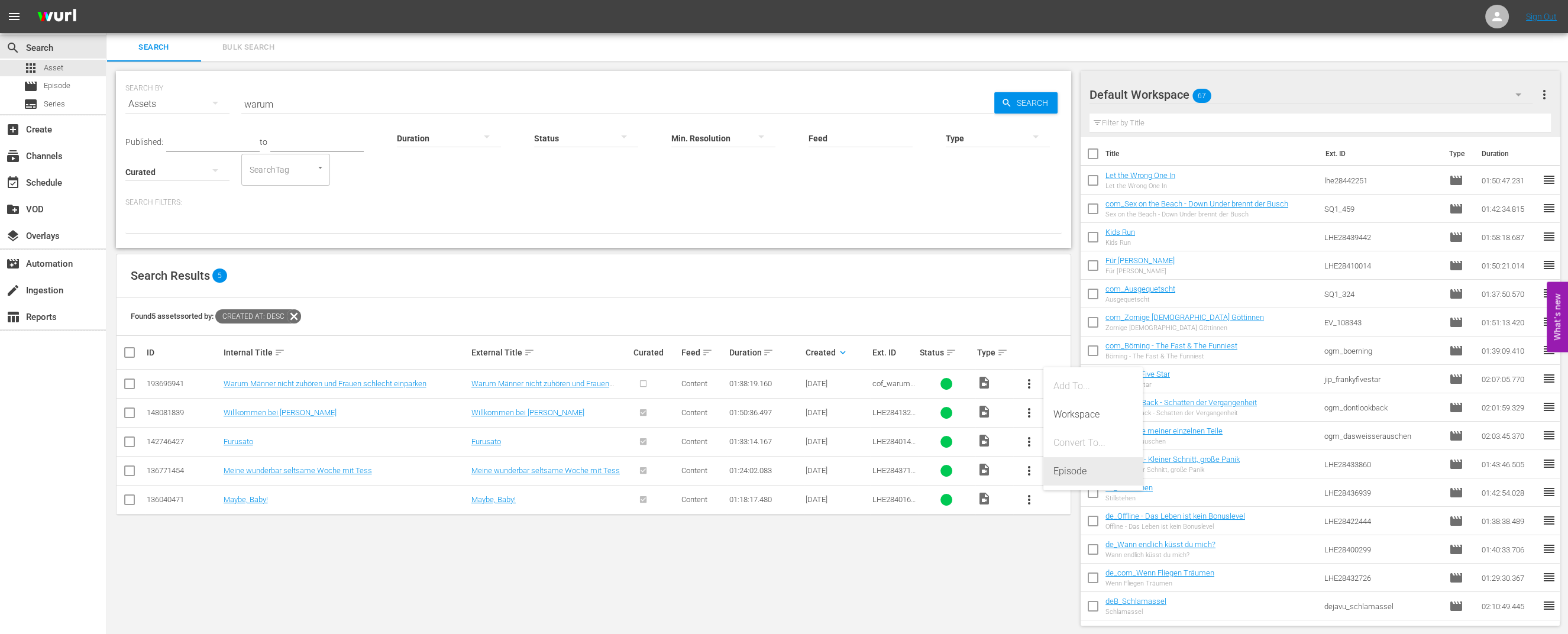
click at [1077, 476] on div "Episode" at bounding box center [1093, 471] width 81 height 28
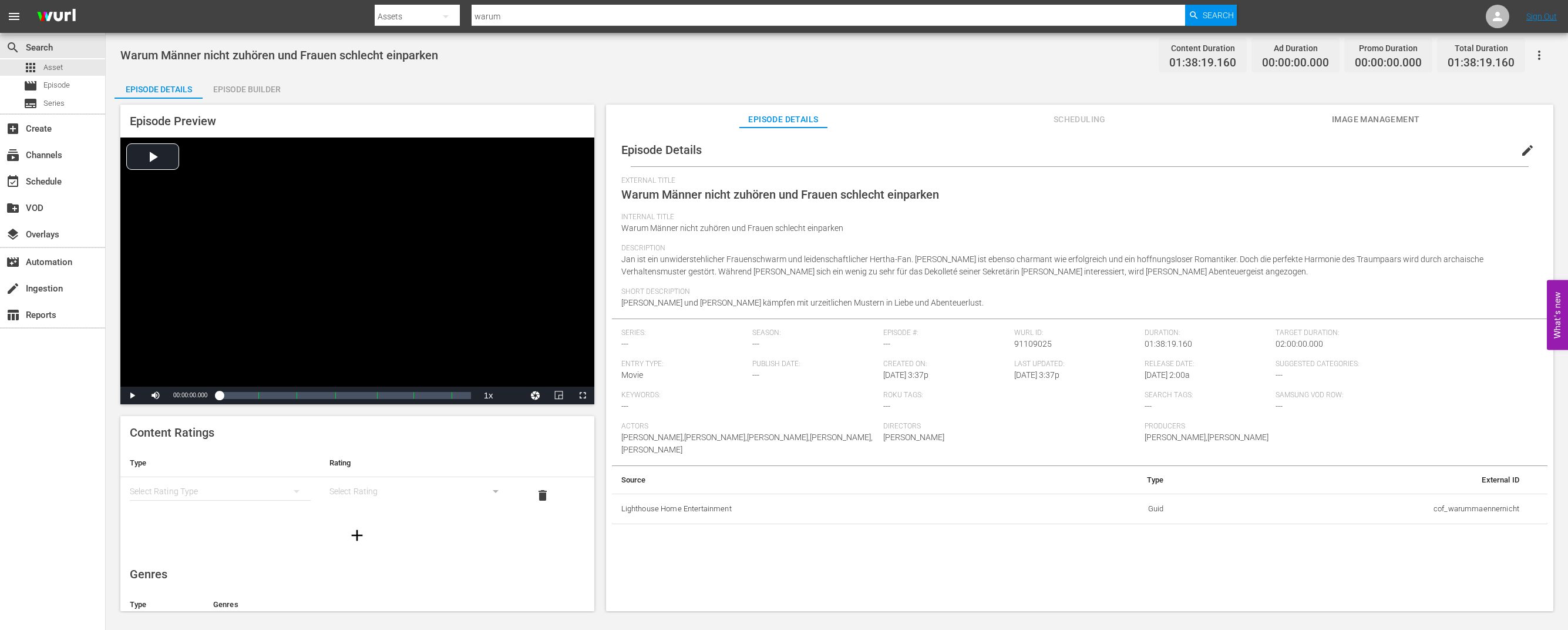
click at [250, 90] on div "Episode Builder" at bounding box center [246, 89] width 88 height 28
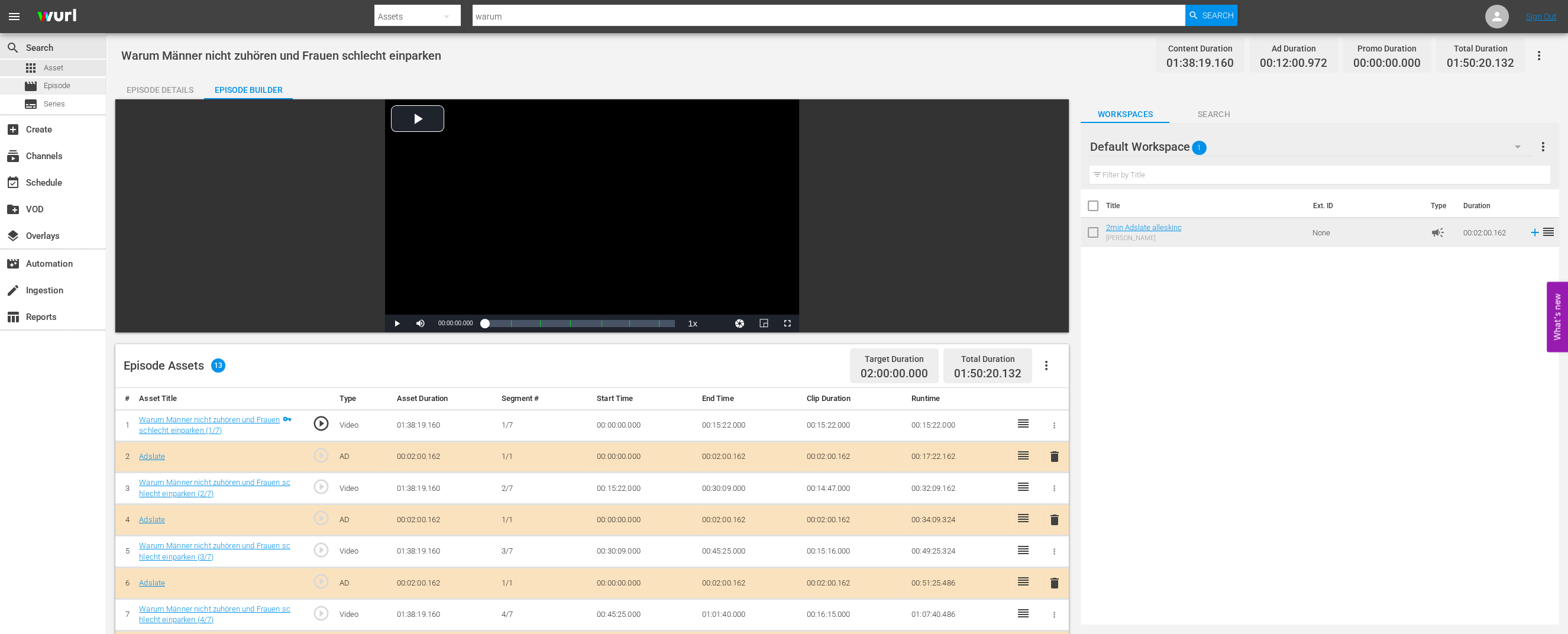
click at [53, 84] on span "Episode" at bounding box center [57, 85] width 27 height 12
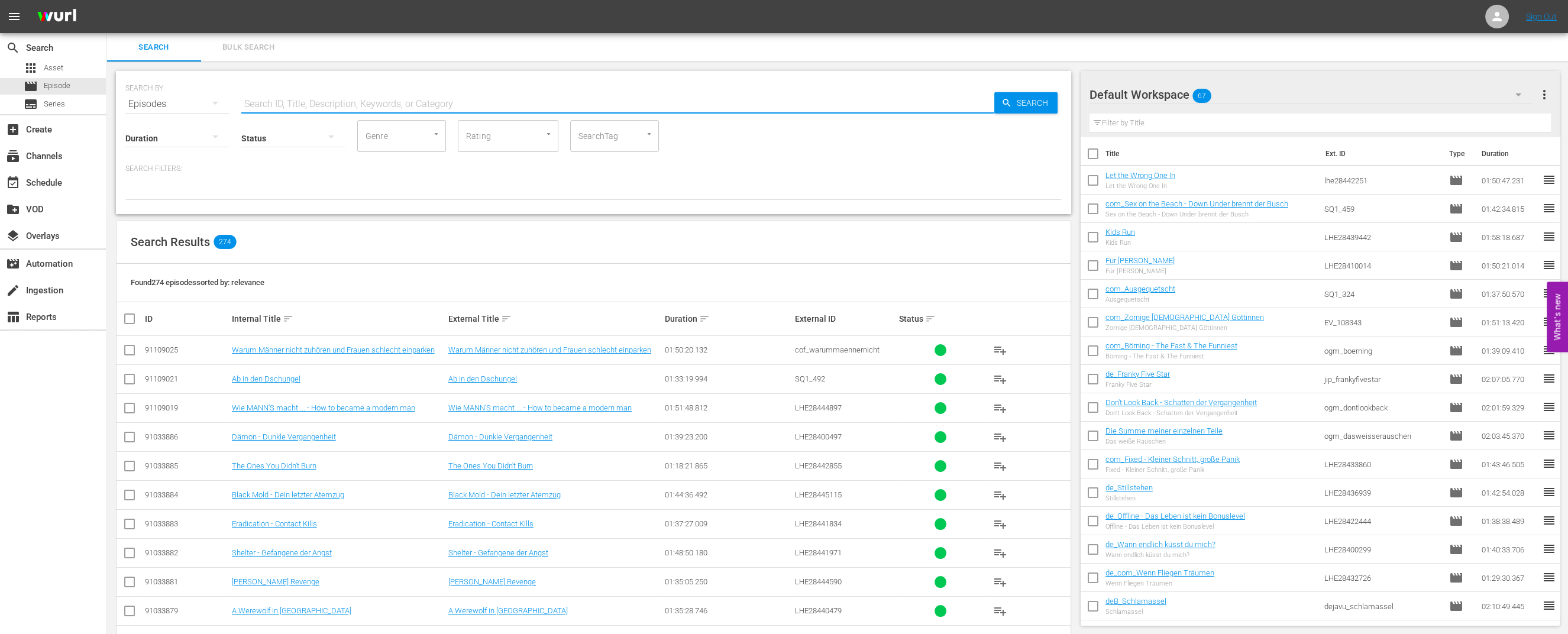
click at [318, 107] on input "text" at bounding box center [618, 104] width 753 height 28
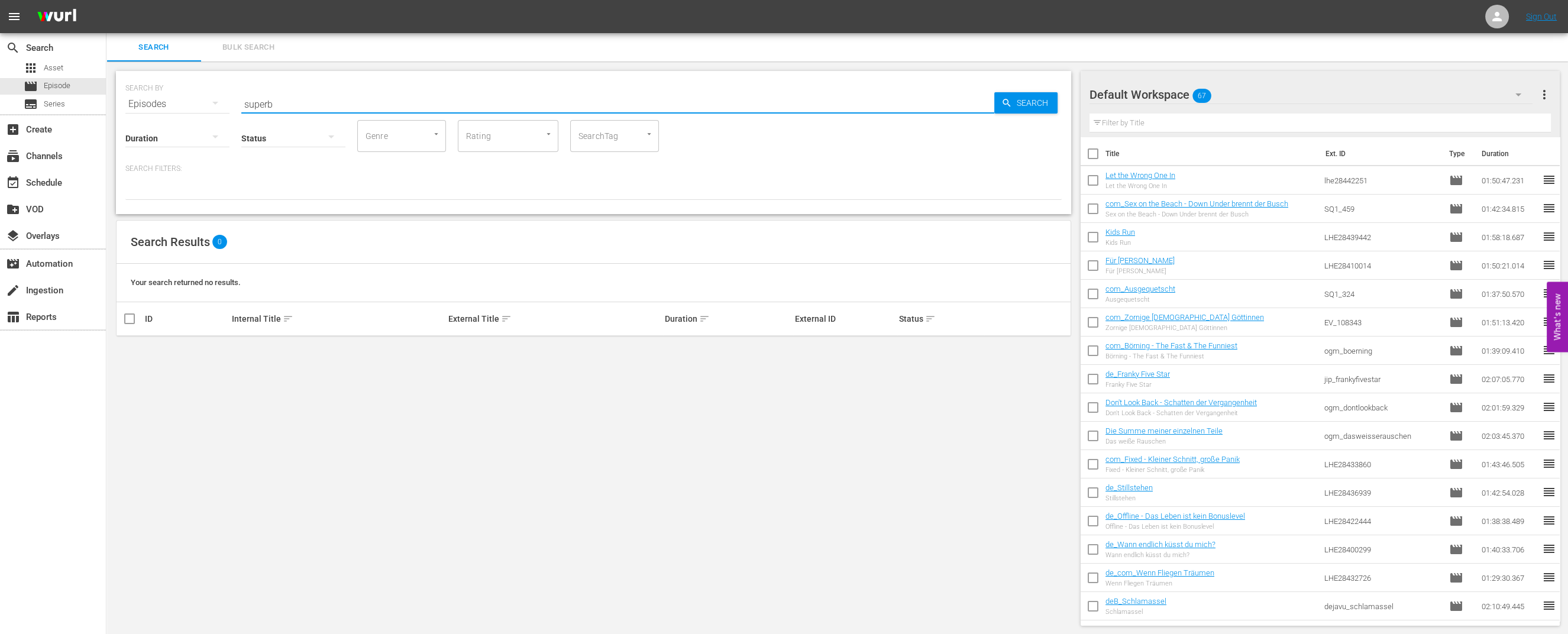
drag, startPoint x: 284, startPoint y: 102, endPoint x: 223, endPoint y: 99, distance: 61.1
click at [234, 101] on div "SEARCH BY Search By Episodes Search ID, Title, Description, Keywords, or Catego…" at bounding box center [593, 97] width 936 height 43
type input "heav"
click at [289, 100] on input "heav" at bounding box center [618, 104] width 753 height 28
